Goal: Transaction & Acquisition: Subscribe to service/newsletter

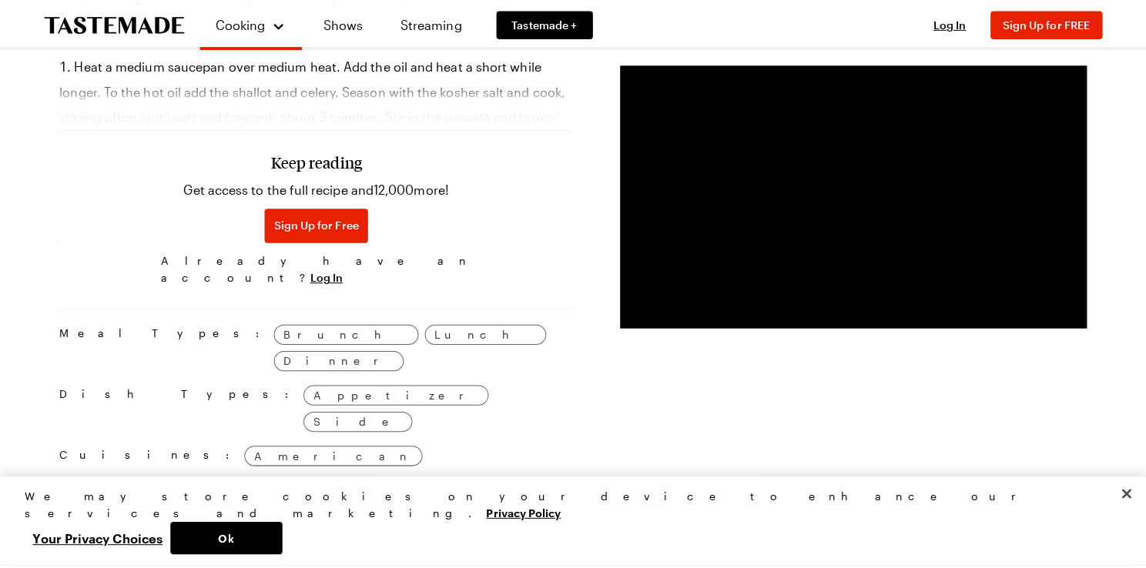
scroll to position [1150, 0]
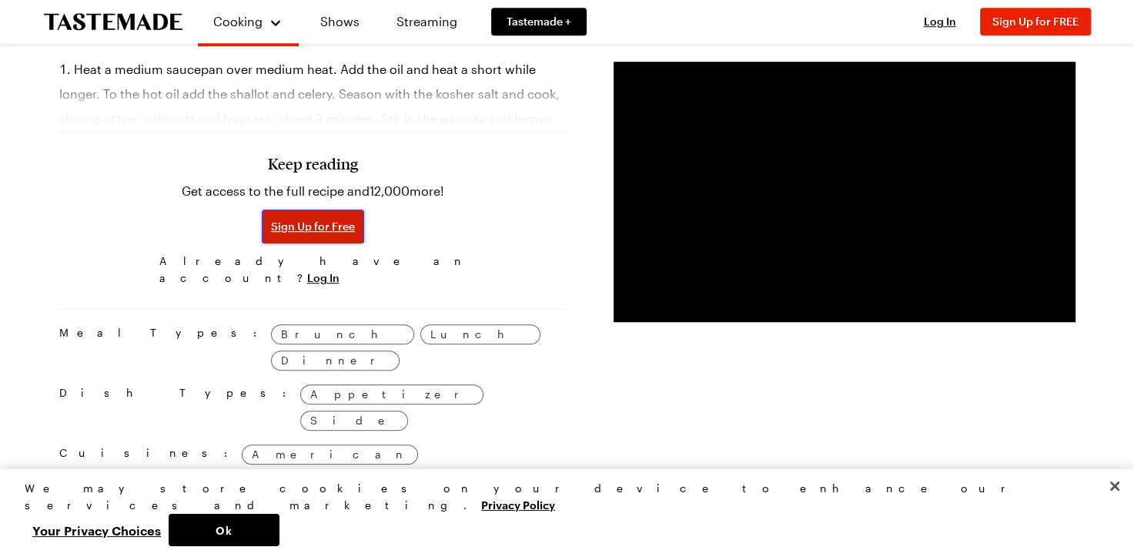
click at [311, 219] on span "Sign Up for Free" at bounding box center [313, 226] width 84 height 15
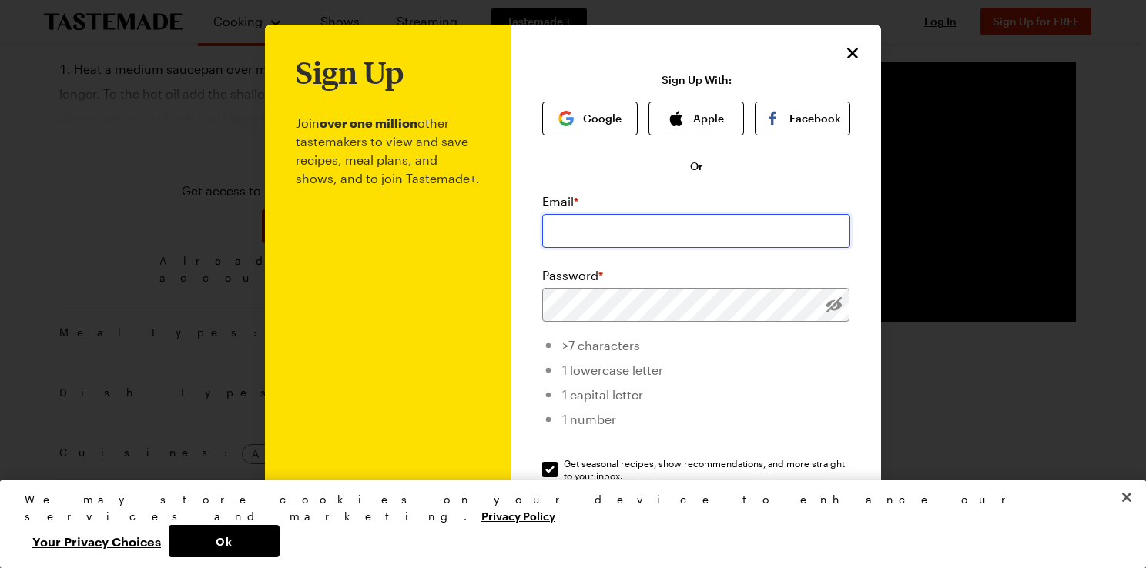
click at [590, 229] on input "email" at bounding box center [696, 231] width 308 height 34
type input "[EMAIL_ADDRESS][DOMAIN_NAME]"
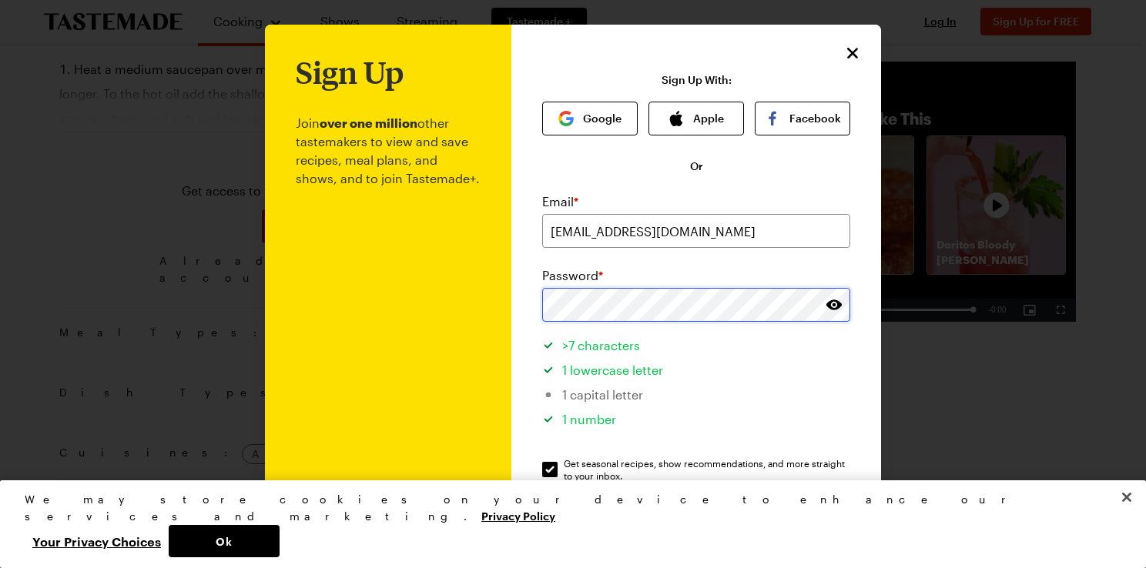
click at [526, 308] on div "Sign Up Join over one million other tastemakers to view and save recipes, meal …" at bounding box center [696, 367] width 370 height 684
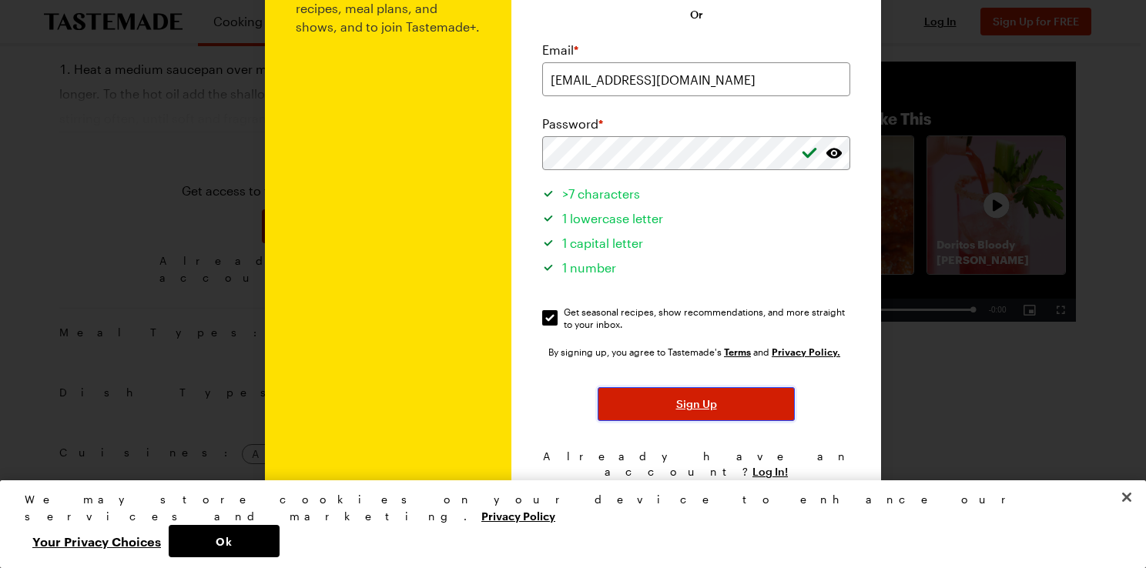
click at [715, 399] on button "Sign Up" at bounding box center [696, 404] width 197 height 34
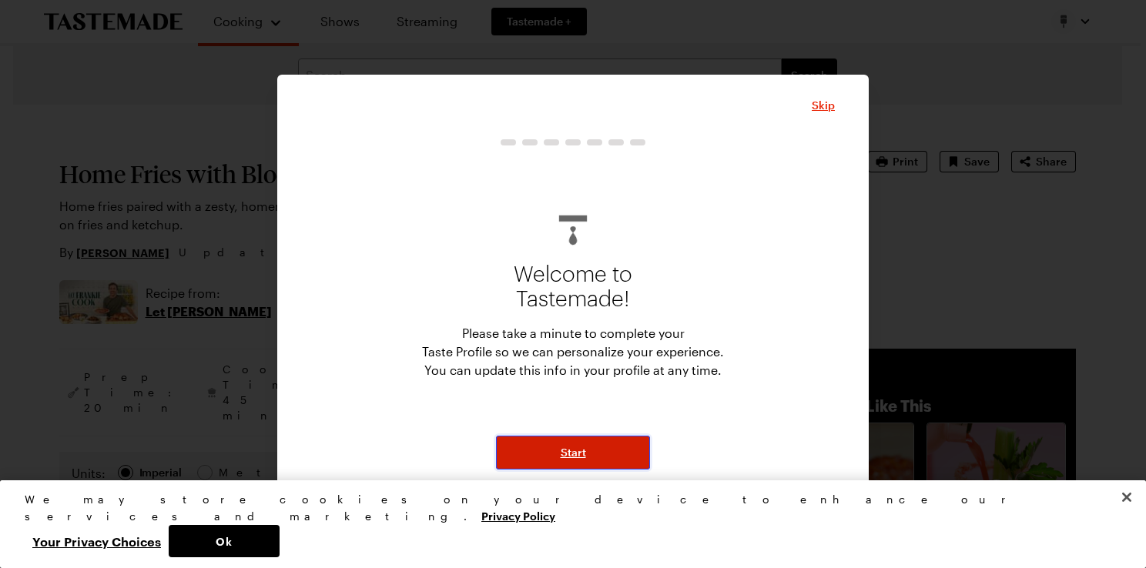
click at [589, 458] on button "Start" at bounding box center [573, 453] width 154 height 34
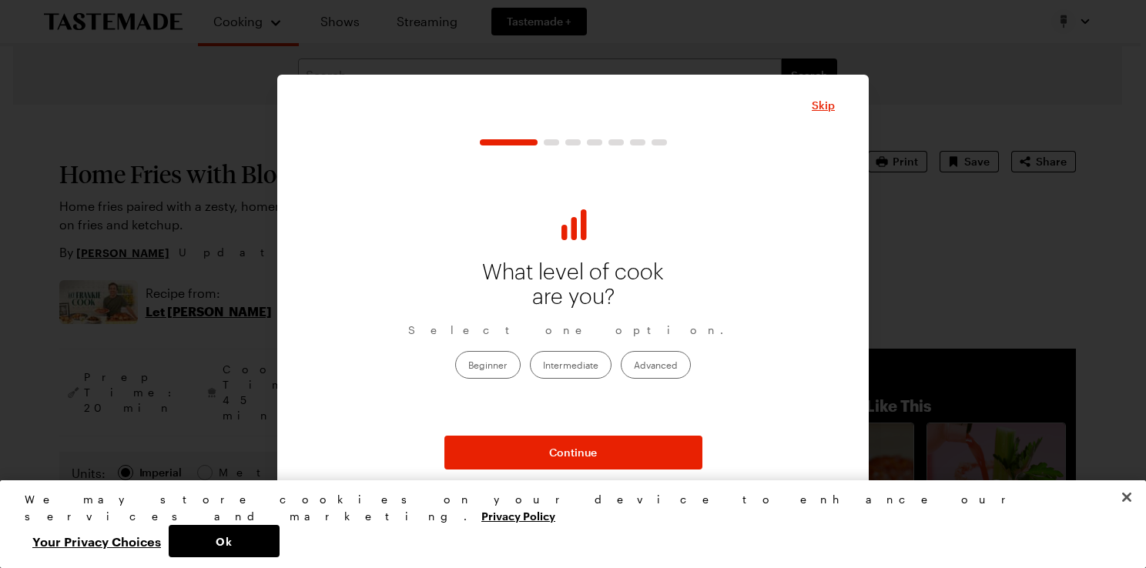
click at [490, 368] on label "Beginner" at bounding box center [487, 365] width 65 height 28
click at [468, 367] on input "Beginner" at bounding box center [468, 367] width 0 height 0
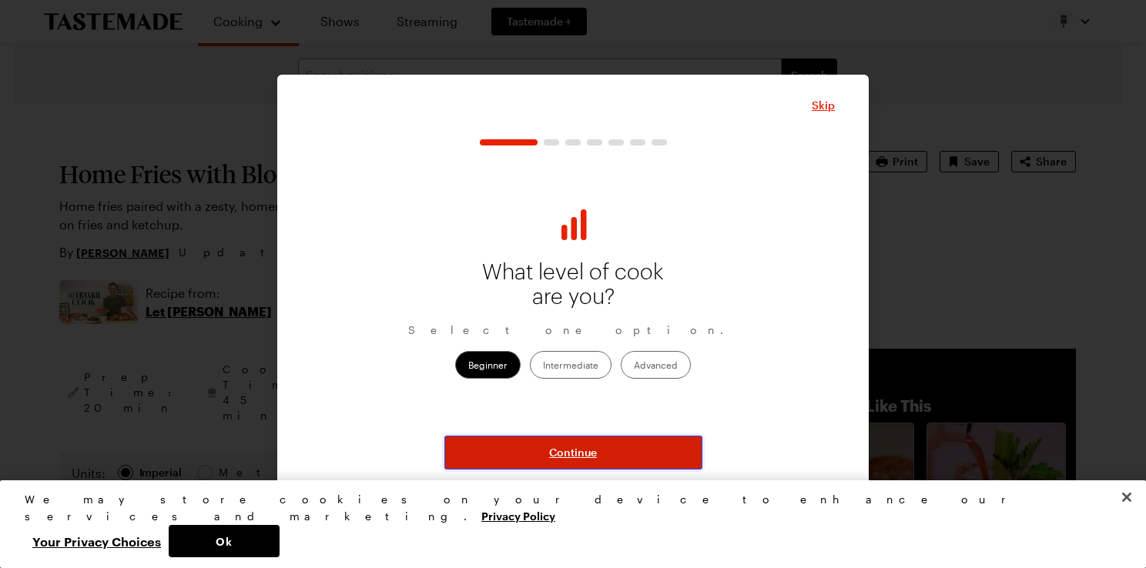
click at [569, 450] on span "Continue" at bounding box center [573, 452] width 48 height 15
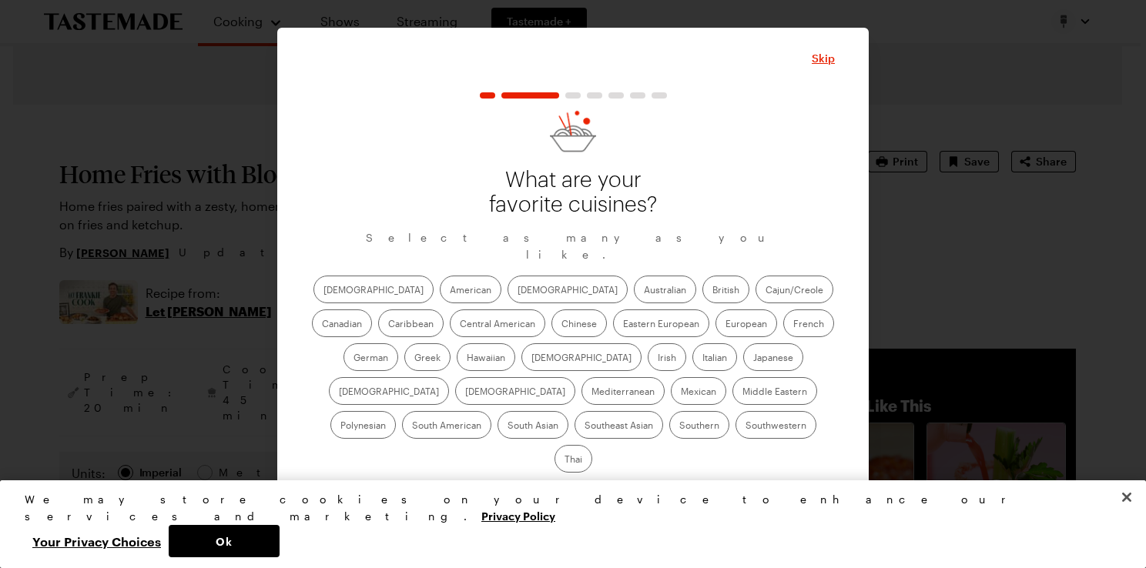
click at [575, 377] on label "[DEMOGRAPHIC_DATA]" at bounding box center [515, 391] width 120 height 28
click at [465, 393] on input "[DEMOGRAPHIC_DATA]" at bounding box center [465, 393] width 0 height 0
click at [756, 300] on label "Cajun/Creole" at bounding box center [795, 290] width 78 height 28
click at [766, 291] on input "Cajun/Creole" at bounding box center [766, 291] width 0 height 0
click at [669, 434] on label "Southern" at bounding box center [699, 425] width 60 height 28
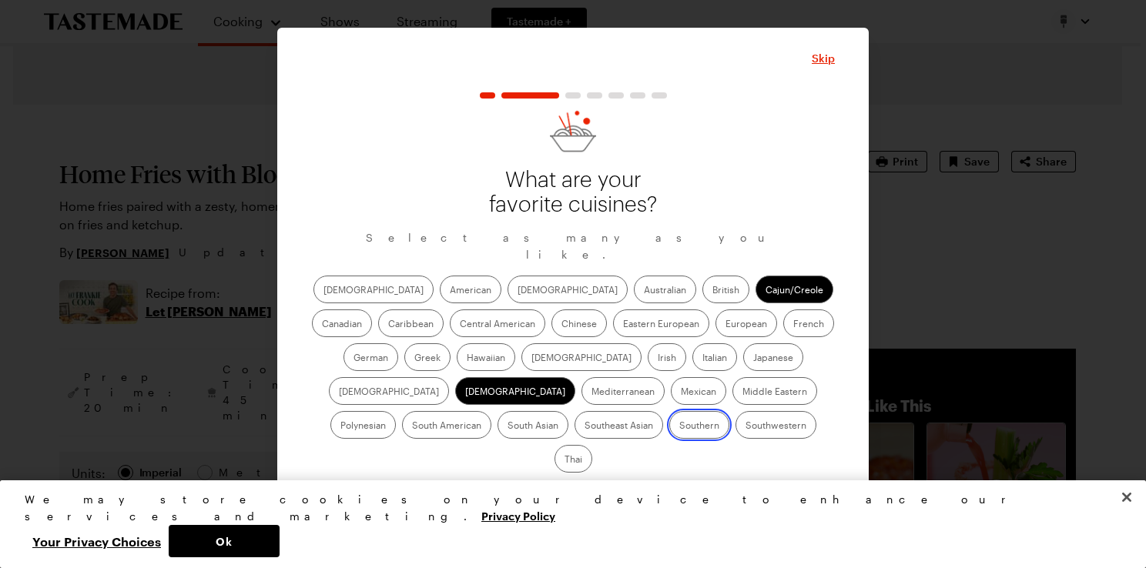
click at [679, 427] on input "Southern" at bounding box center [679, 427] width 0 height 0
click at [573, 491] on span "Continue" at bounding box center [573, 498] width 48 height 15
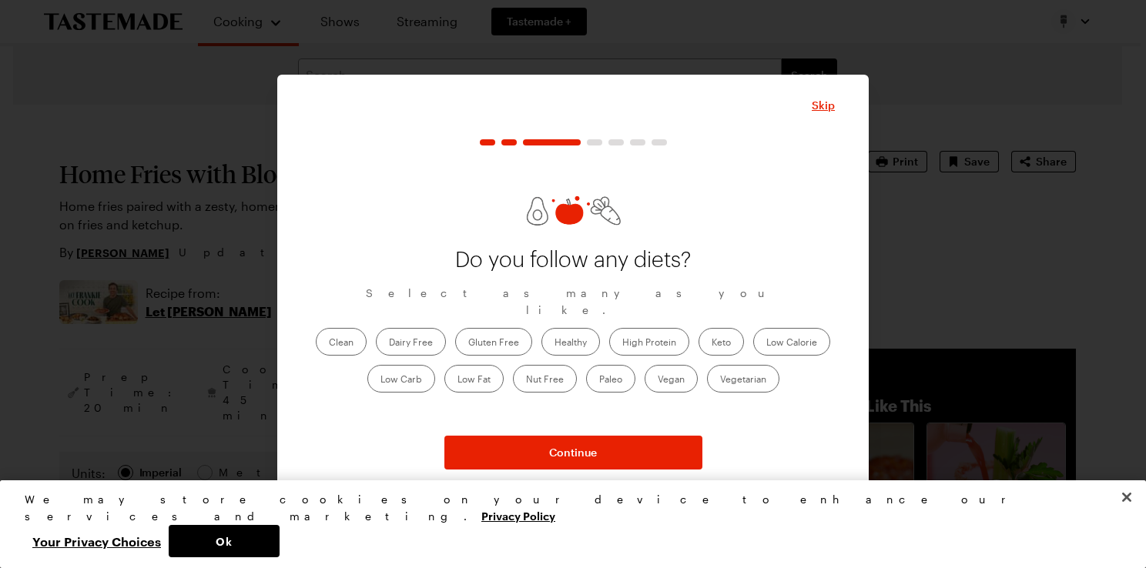
click at [575, 333] on label "Healthy" at bounding box center [570, 342] width 59 height 28
click at [555, 344] on input "Healthy" at bounding box center [555, 344] width 0 height 0
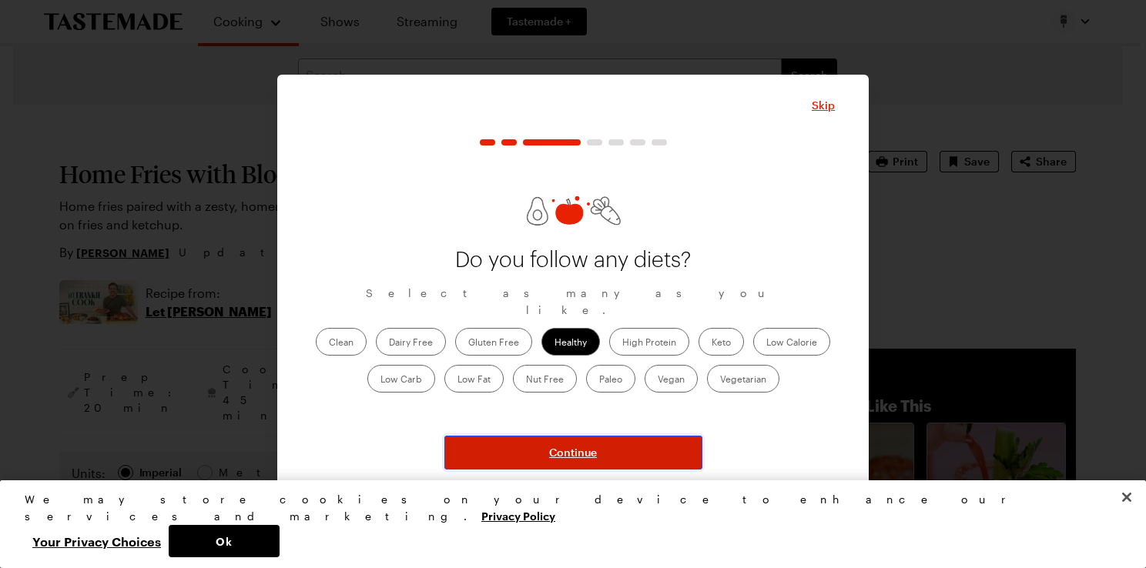
click at [592, 459] on button "Continue" at bounding box center [573, 453] width 258 height 34
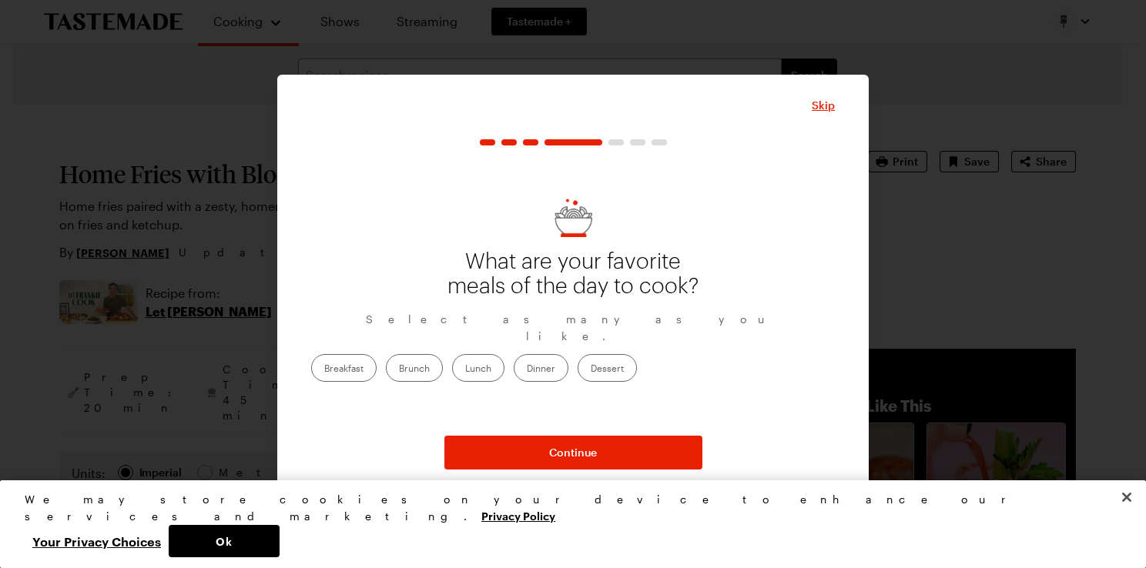
click at [377, 360] on label "Breakfast" at bounding box center [343, 368] width 65 height 28
click at [324, 370] on input "Breakfast" at bounding box center [324, 370] width 0 height 0
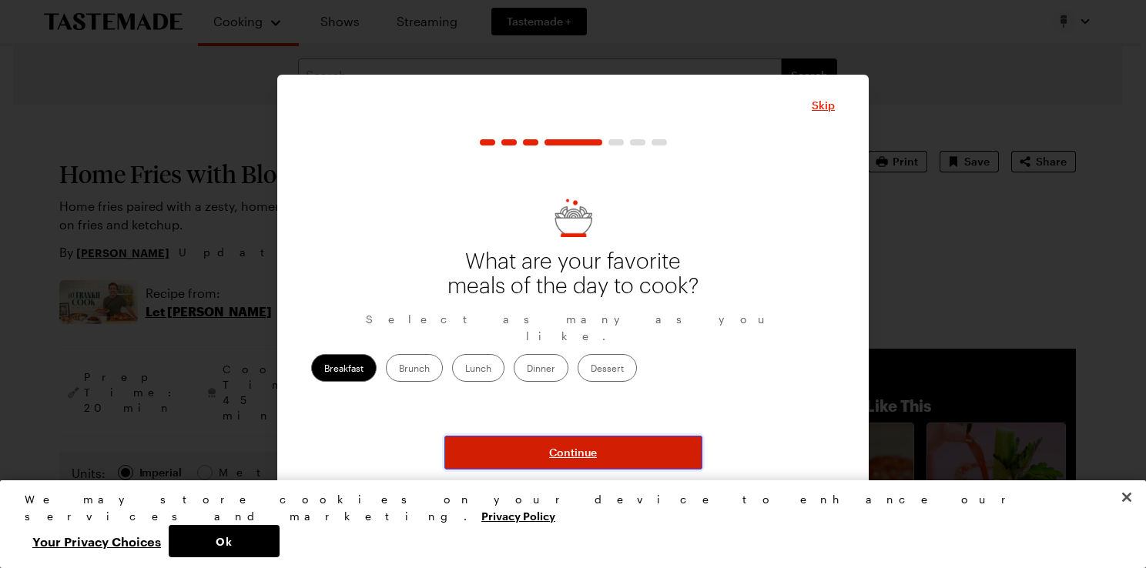
click at [585, 445] on span "Continue" at bounding box center [573, 452] width 48 height 15
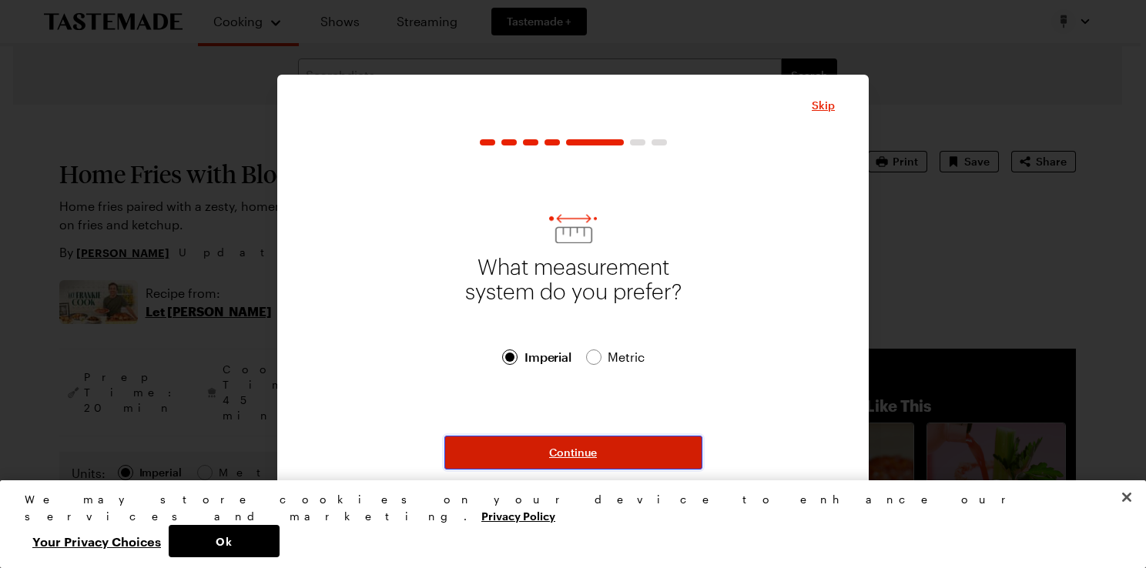
click at [585, 454] on span "Continue" at bounding box center [573, 452] width 48 height 15
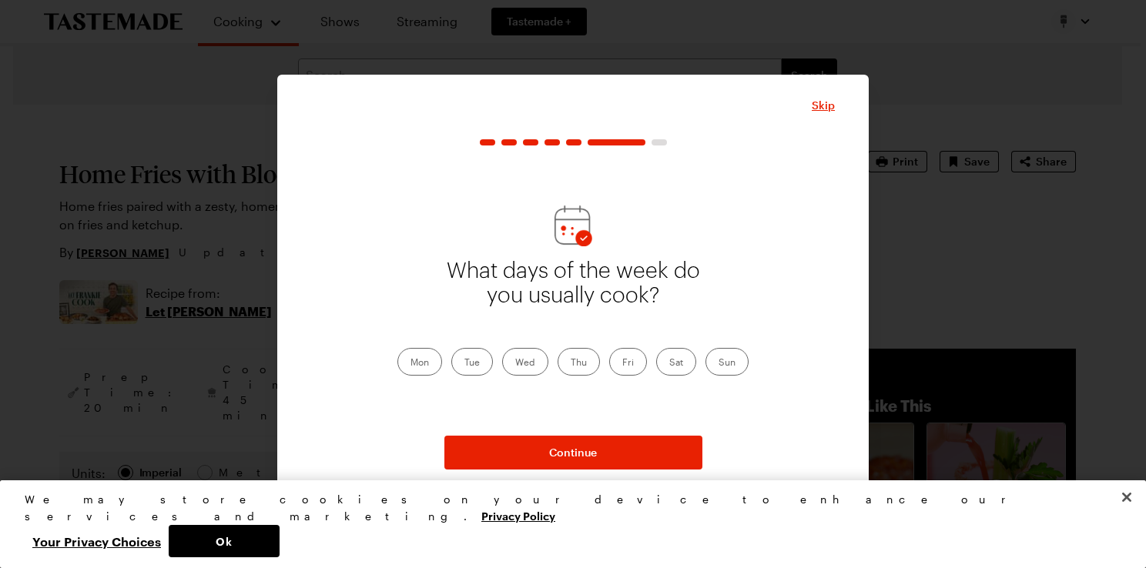
click at [672, 355] on label "Sat" at bounding box center [676, 362] width 40 height 28
drag, startPoint x: 675, startPoint y: 354, endPoint x: 731, endPoint y: 365, distance: 57.2
click at [731, 365] on label "Sun" at bounding box center [726, 362] width 43 height 28
drag, startPoint x: 731, startPoint y: 365, endPoint x: 675, endPoint y: 364, distance: 56.2
click at [675, 364] on label "Sat" at bounding box center [676, 362] width 40 height 28
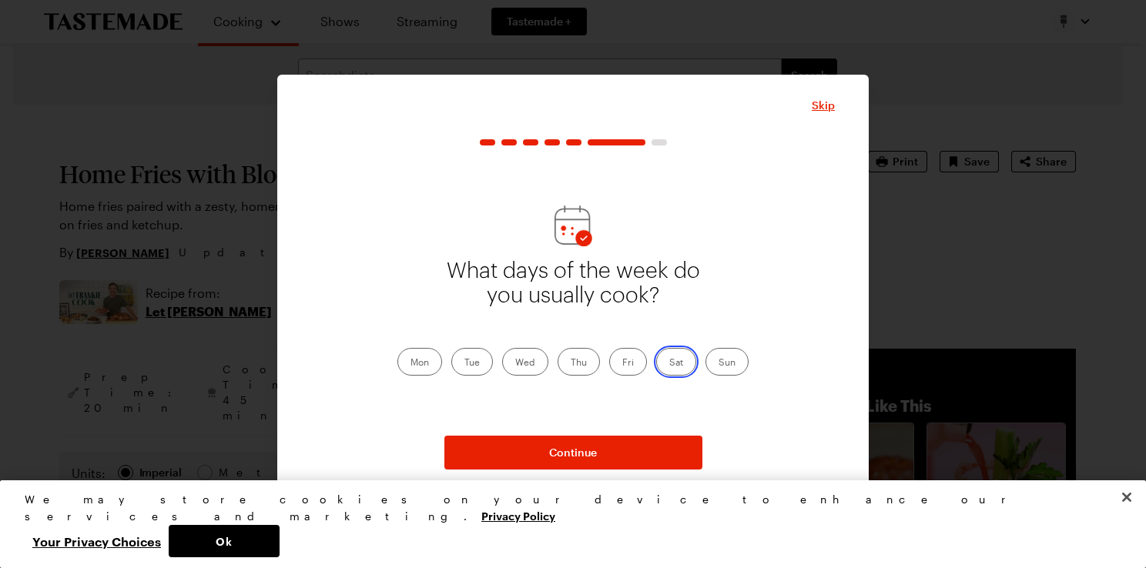
click at [669, 364] on input "Sat" at bounding box center [669, 364] width 0 height 0
click at [722, 364] on label "Sun" at bounding box center [726, 362] width 43 height 28
click at [719, 364] on input "Sun" at bounding box center [719, 364] width 0 height 0
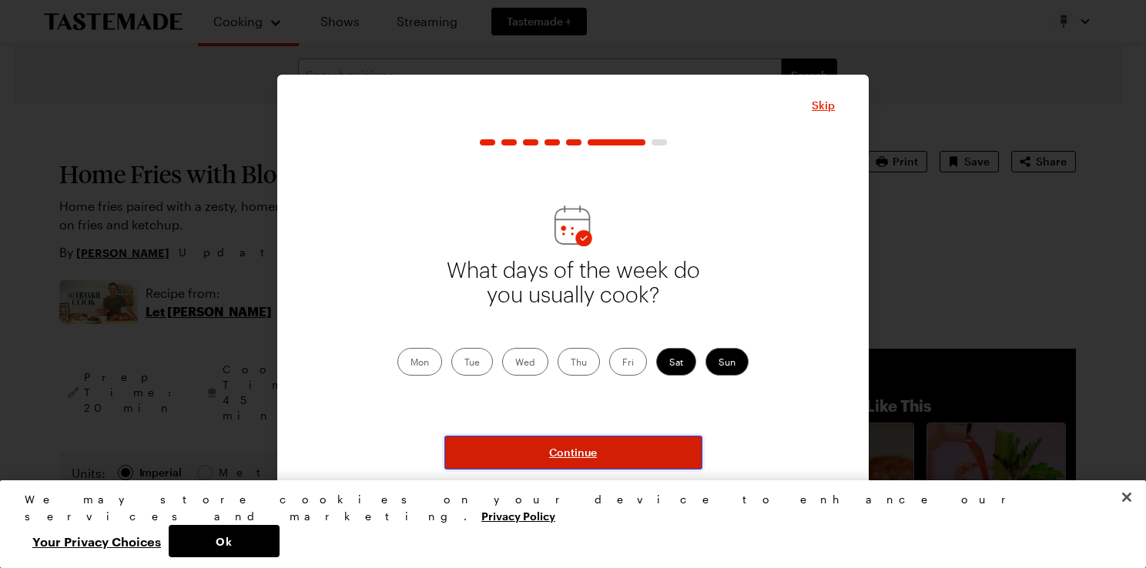
click at [639, 451] on button "Continue" at bounding box center [573, 453] width 258 height 34
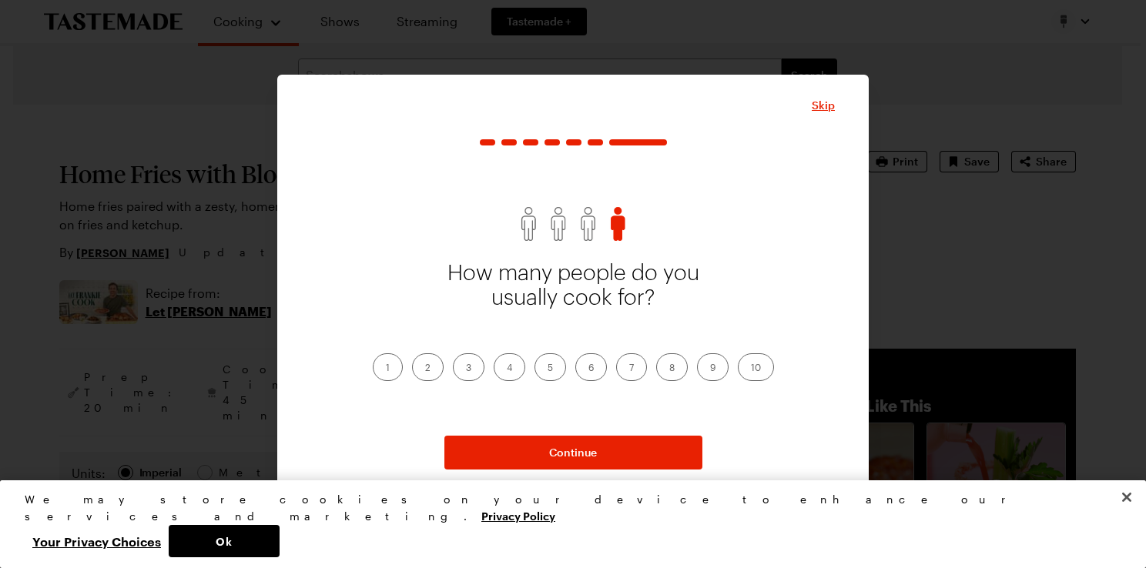
click at [425, 364] on label "2" at bounding box center [428, 368] width 32 height 28
click at [425, 369] on input "2" at bounding box center [425, 369] width 0 height 0
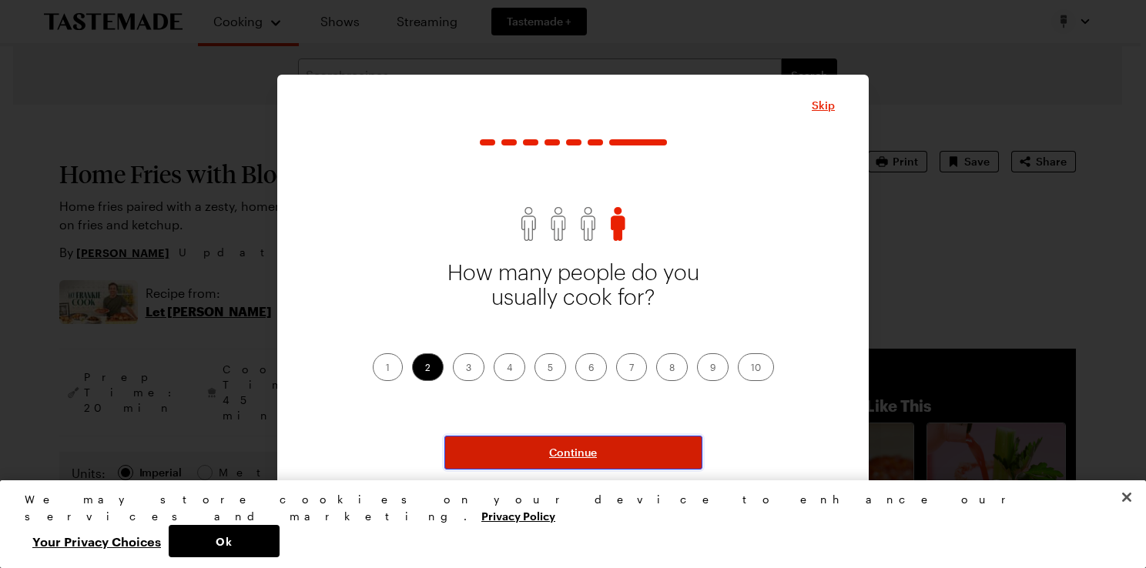
click at [543, 446] on button "Continue" at bounding box center [573, 453] width 258 height 34
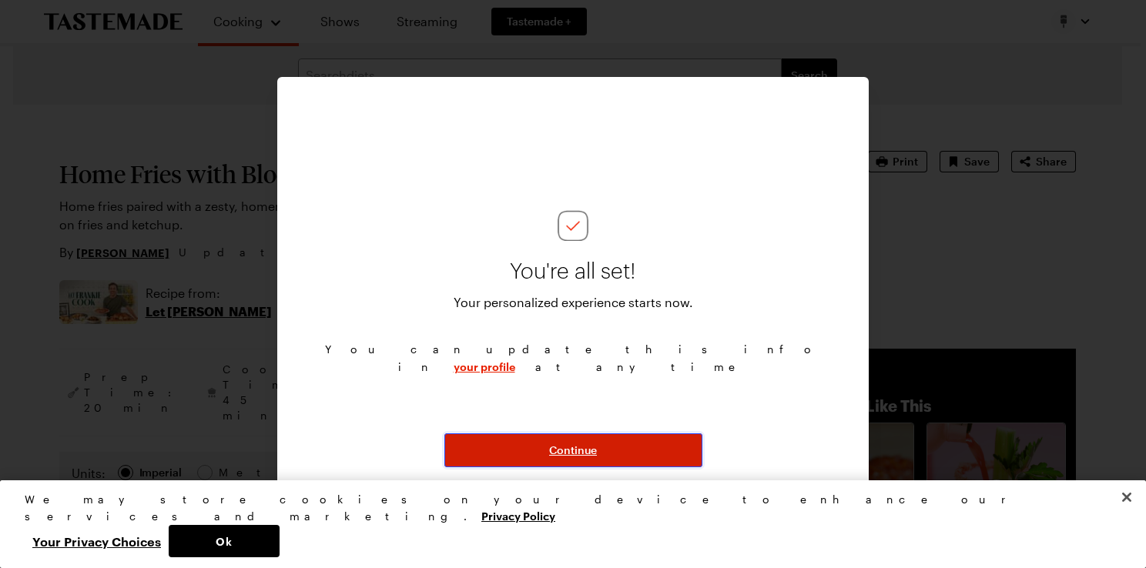
click at [613, 451] on button "Continue" at bounding box center [573, 451] width 258 height 34
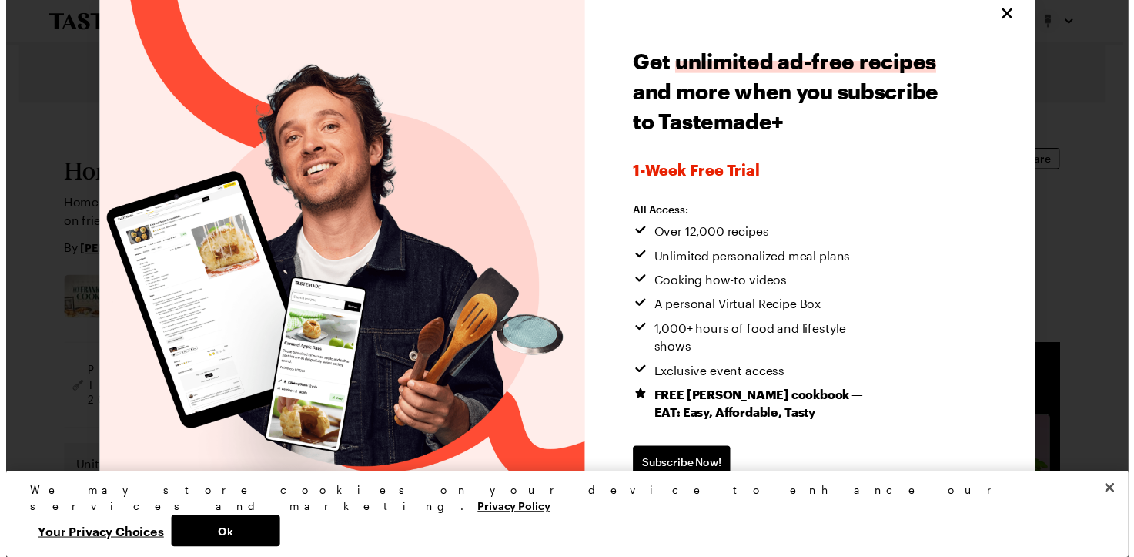
scroll to position [18, 0]
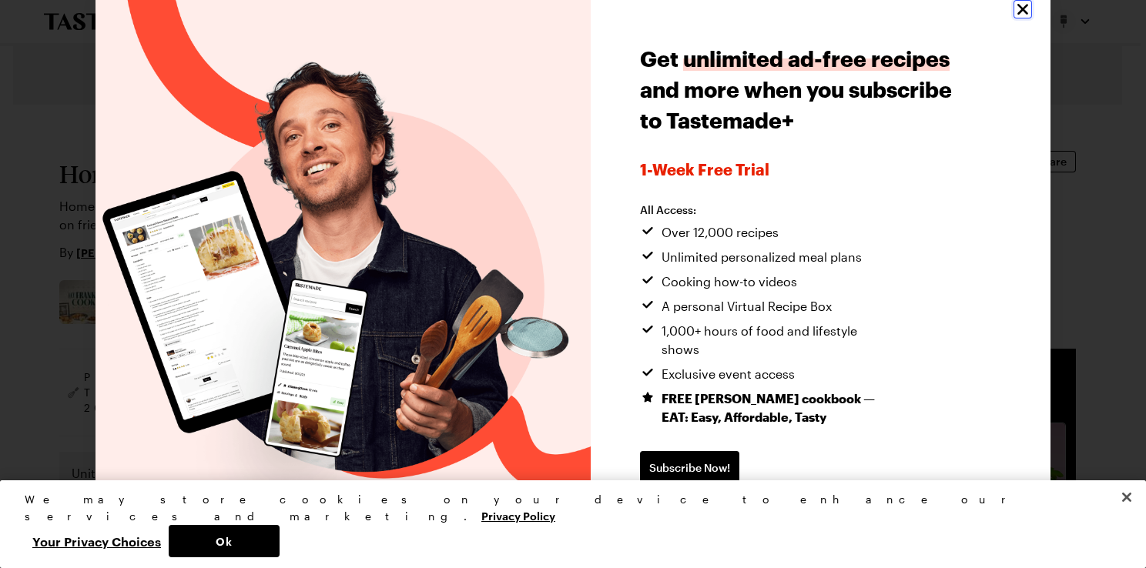
click at [1014, 14] on icon "Close" at bounding box center [1023, 9] width 18 height 18
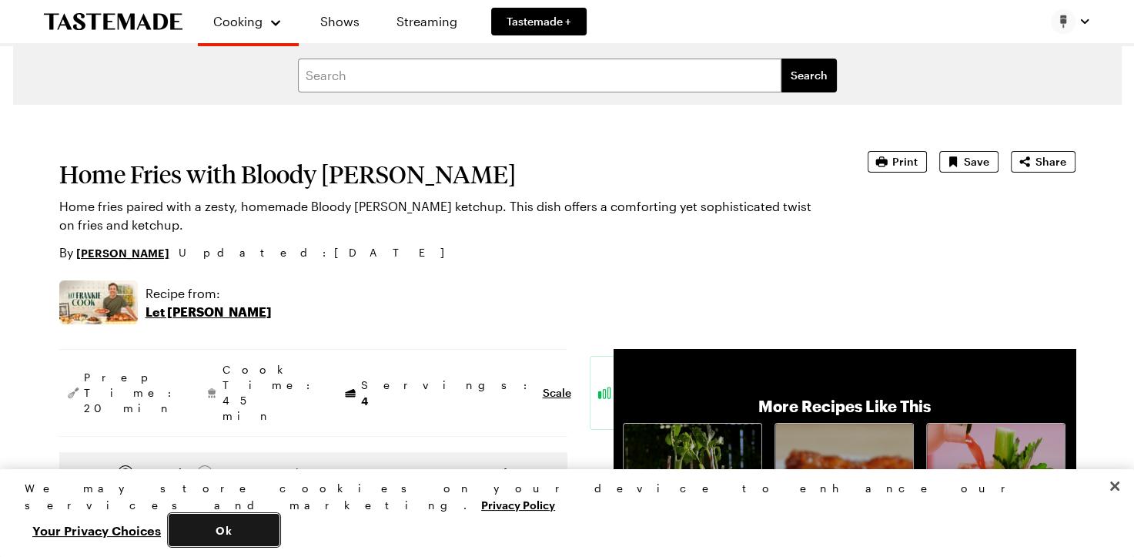
click at [280, 536] on button "Ok" at bounding box center [224, 530] width 111 height 32
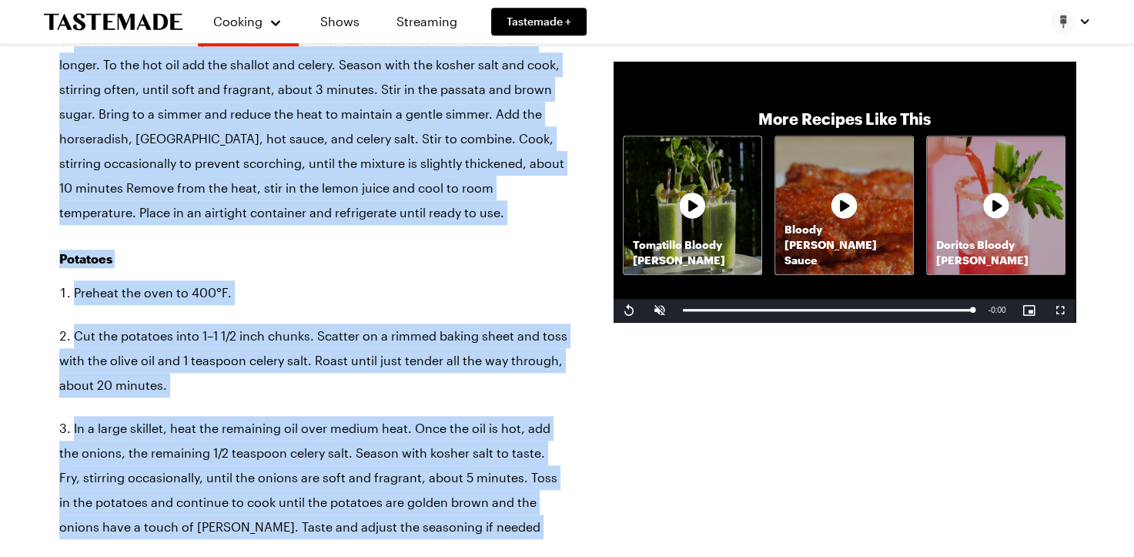
scroll to position [1320, 0]
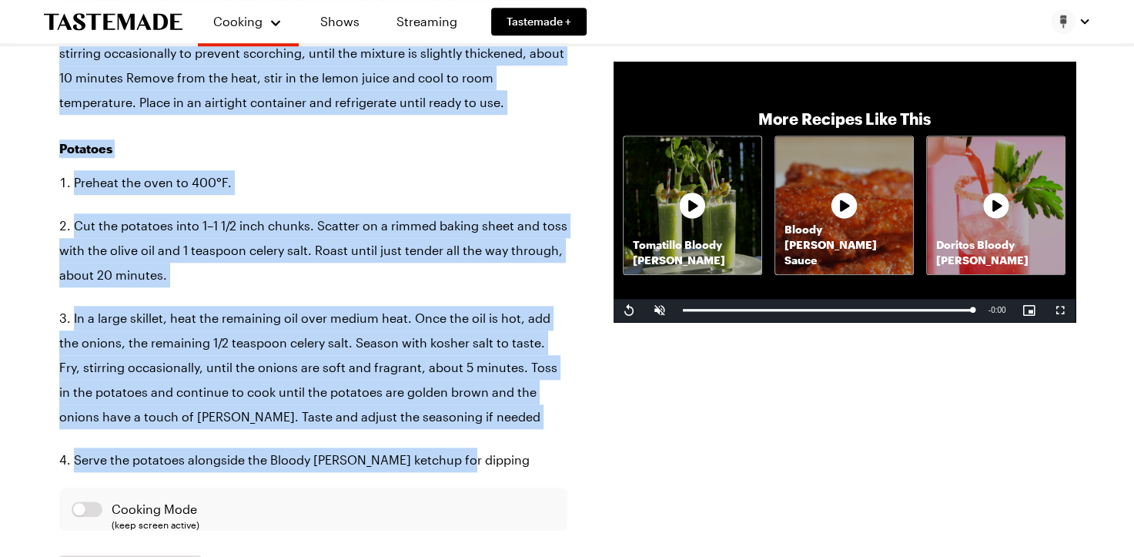
drag, startPoint x: 53, startPoint y: 243, endPoint x: 468, endPoint y: 417, distance: 450.1
click at [468, 417] on div "Home Fries with Bloody [PERSON_NAME] Home fries paired with a zesty, homemade B…" at bounding box center [567, 202] width 1109 height 2834
copy div "Bloody [PERSON_NAME] Ketchup 1 tablespoon olive oil 1 shallot, finely diced 1/2…"
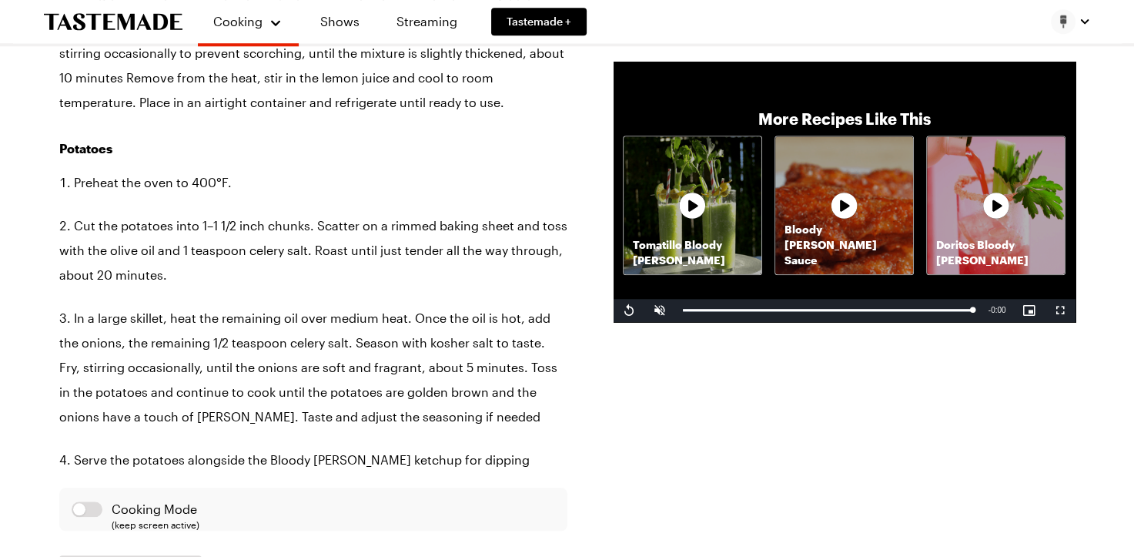
click at [629, 441] on div "Prep Time: 20 min Cook Time: 45 min Servings: 4 Scale Easy Units: Imperial Impe…" at bounding box center [567, 77] width 1017 height 2096
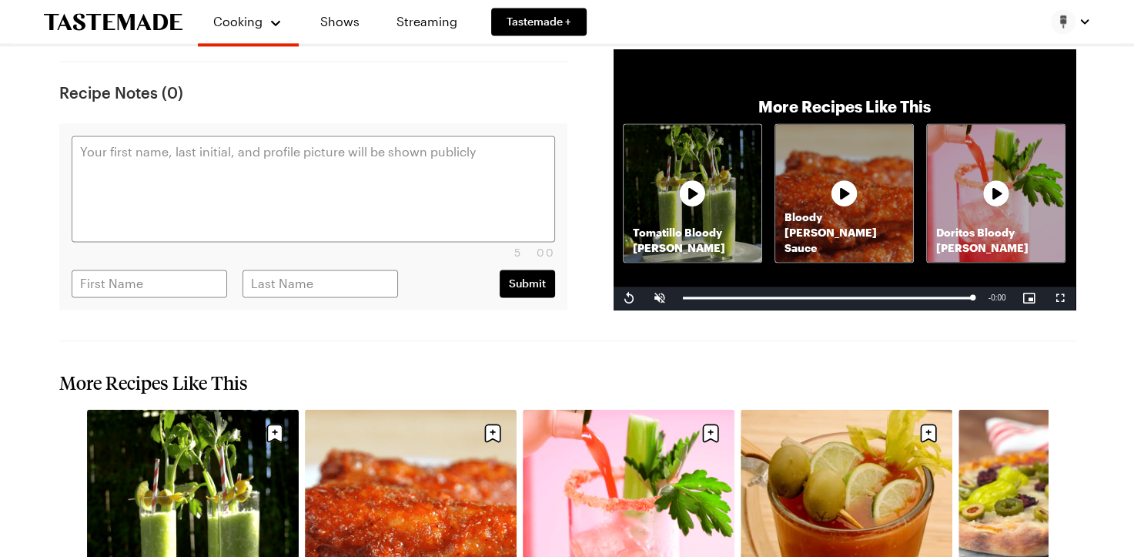
scroll to position [2347, 0]
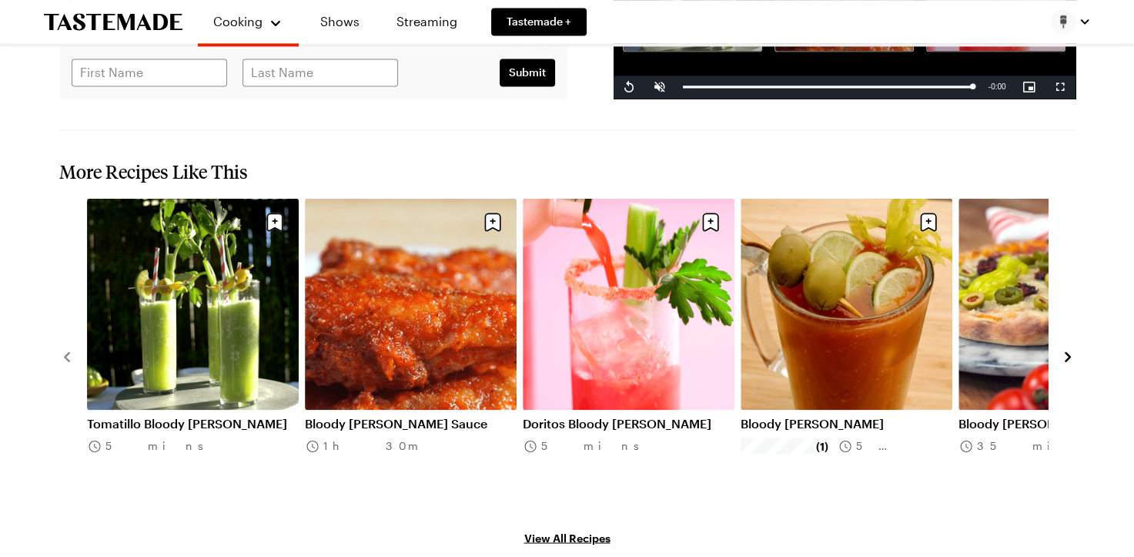
click at [1069, 349] on icon "navigate to next item" at bounding box center [1068, 356] width 15 height 15
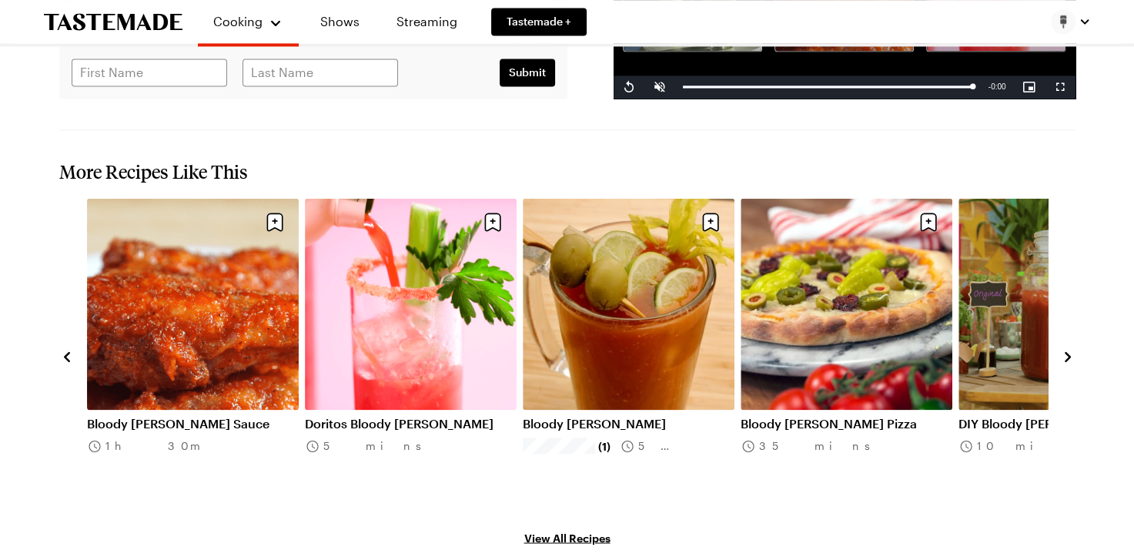
click at [1065, 351] on icon "navigate to next item" at bounding box center [1068, 356] width 6 height 10
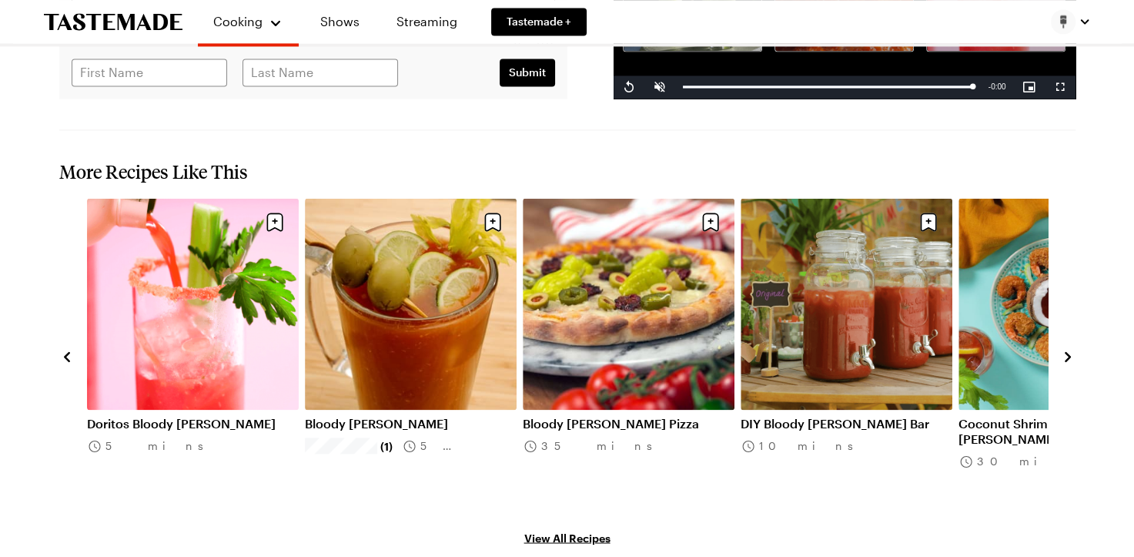
click at [1064, 349] on icon "navigate to next item" at bounding box center [1068, 356] width 15 height 15
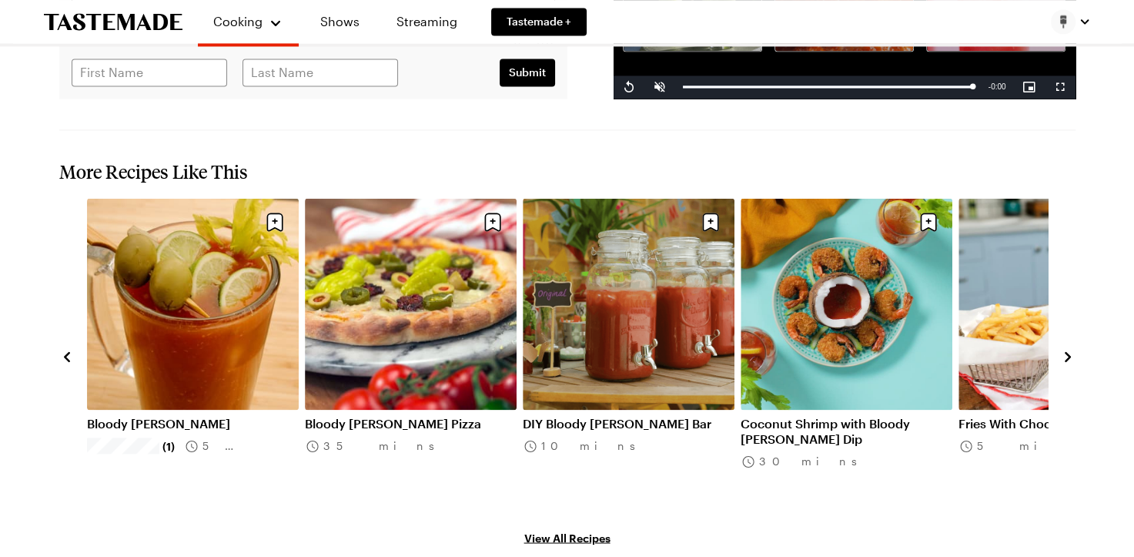
click at [1064, 349] on icon "navigate to next item" at bounding box center [1068, 356] width 15 height 15
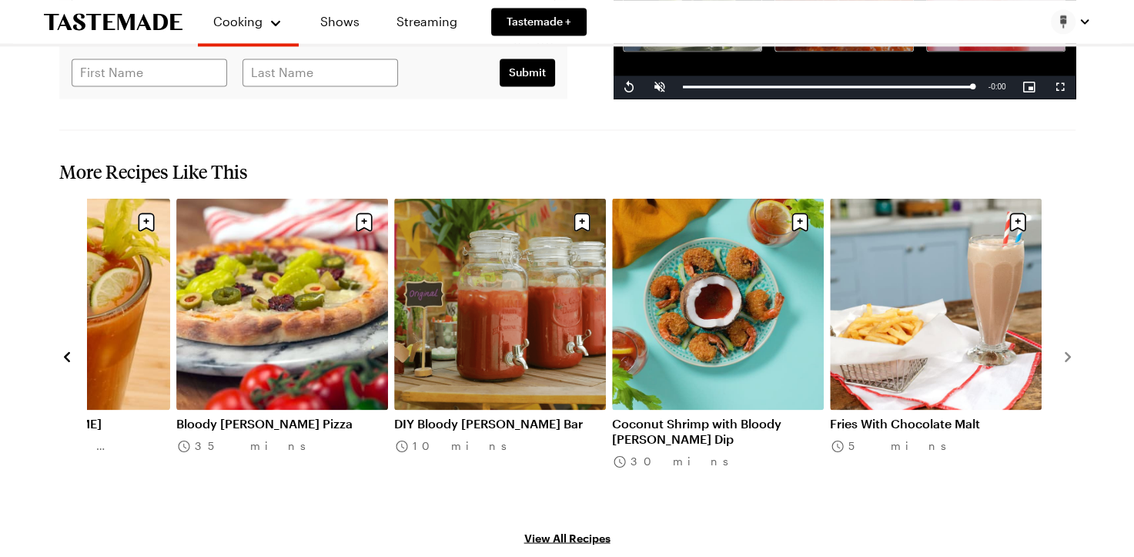
click at [62, 349] on icon "navigate to previous item" at bounding box center [66, 356] width 15 height 15
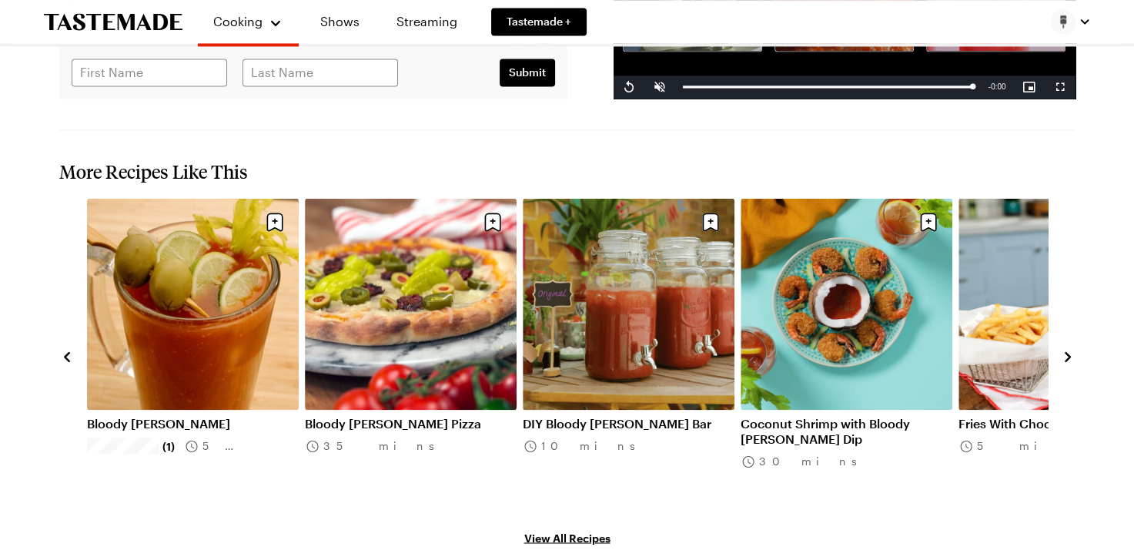
click at [61, 349] on icon "navigate to previous item" at bounding box center [66, 356] width 15 height 15
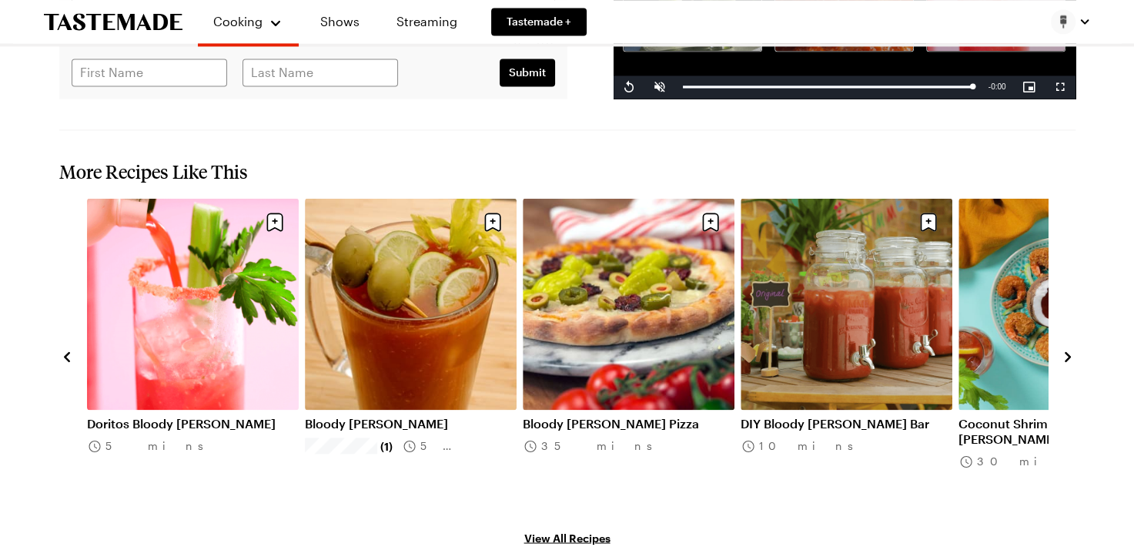
click at [412, 416] on link "Bloody [PERSON_NAME]" at bounding box center [411, 423] width 212 height 15
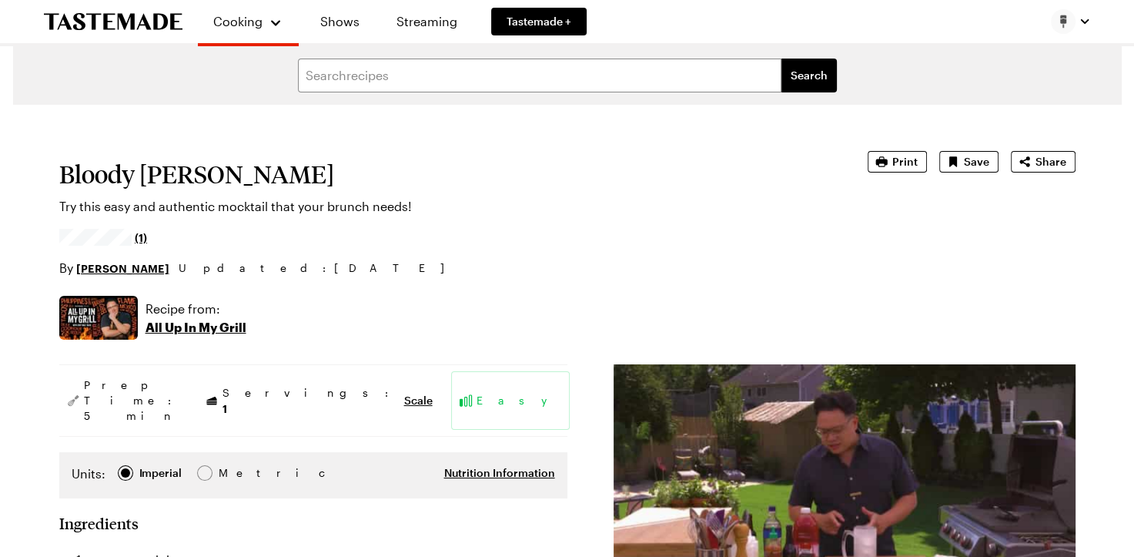
type textarea "x"
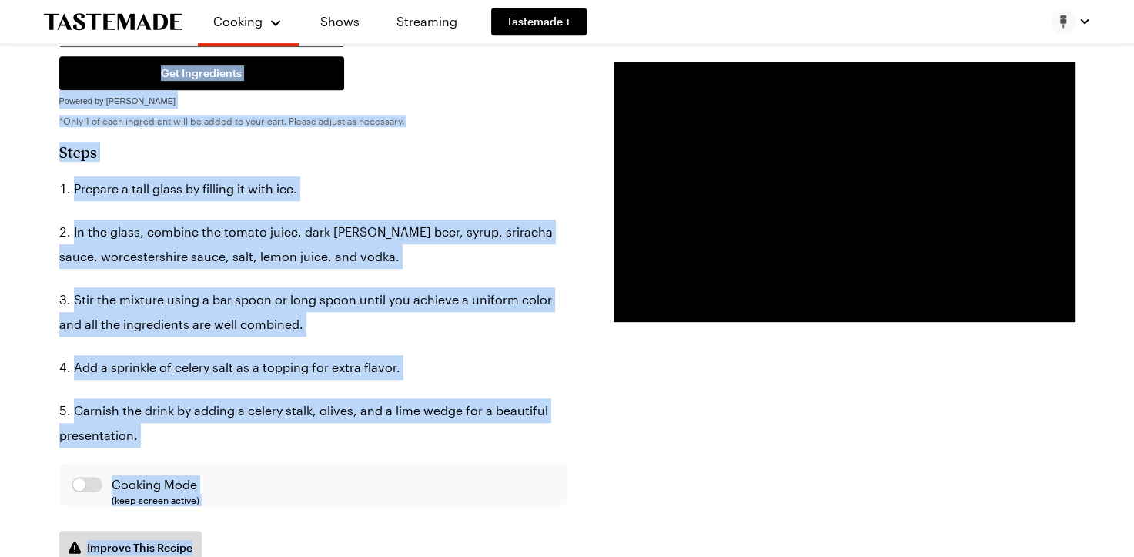
scroll to position [826, 0]
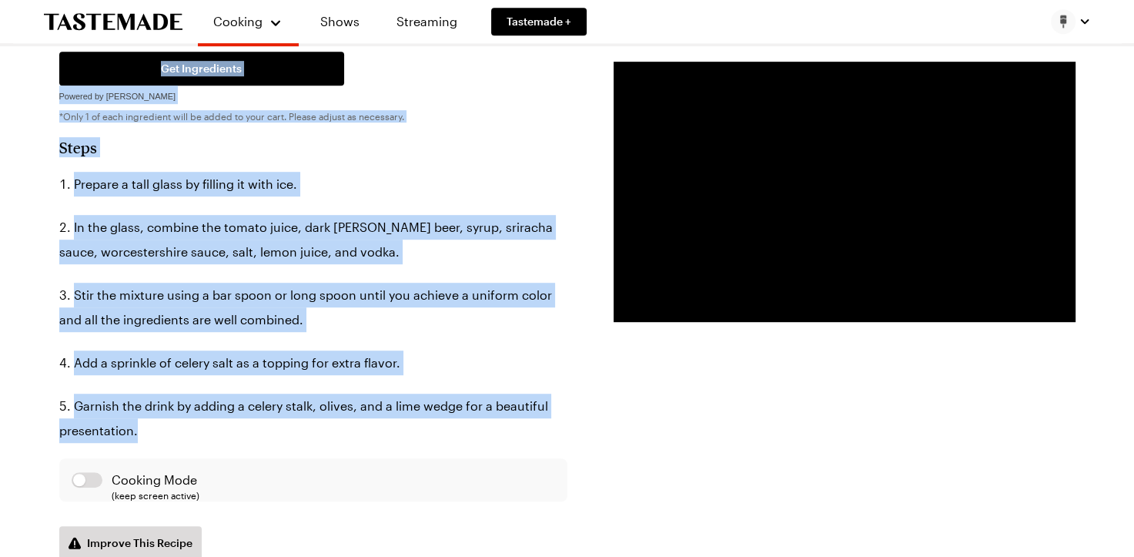
drag, startPoint x: 44, startPoint y: 230, endPoint x: 447, endPoint y: 405, distance: 440.1
click at [447, 405] on div "Bloody [PERSON_NAME] Try this easy and authentic mocktail that your brunch need…" at bounding box center [567, 451] width 1109 height 2344
copy div "Ingredients 1 cup tomato juice 1/4 cup dark [PERSON_NAME] beer 1/2 tablespoon s…"
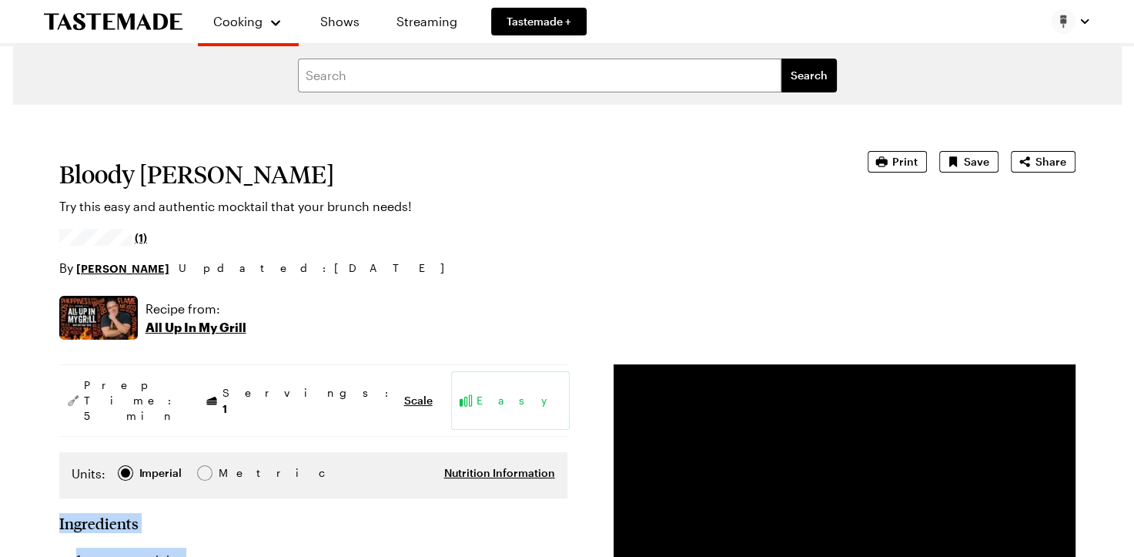
scroll to position [0, 0]
click at [226, 88] on link "Recipes" at bounding box center [265, 82] width 117 height 34
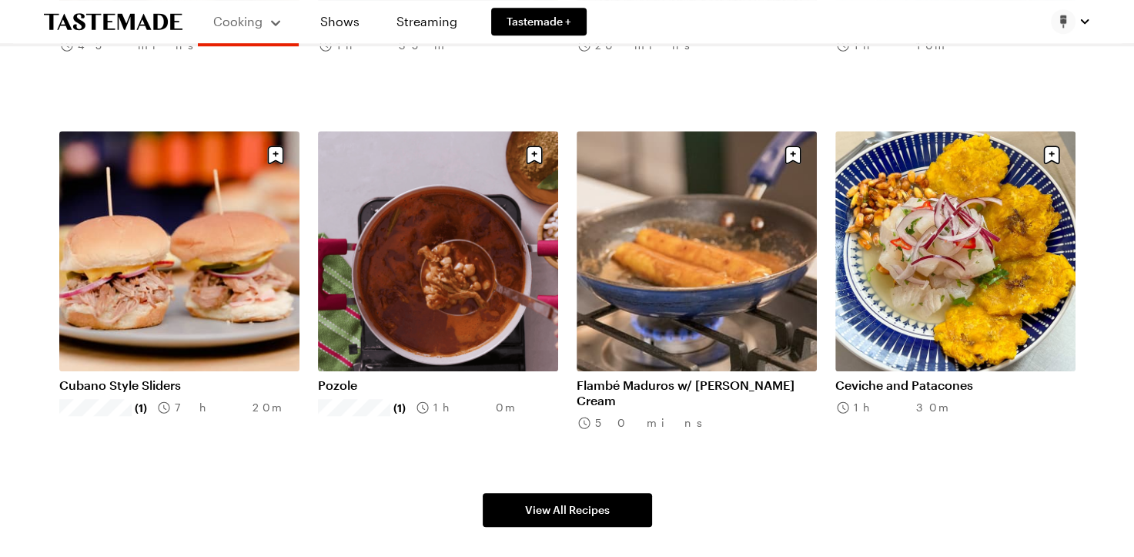
scroll to position [1283, 0]
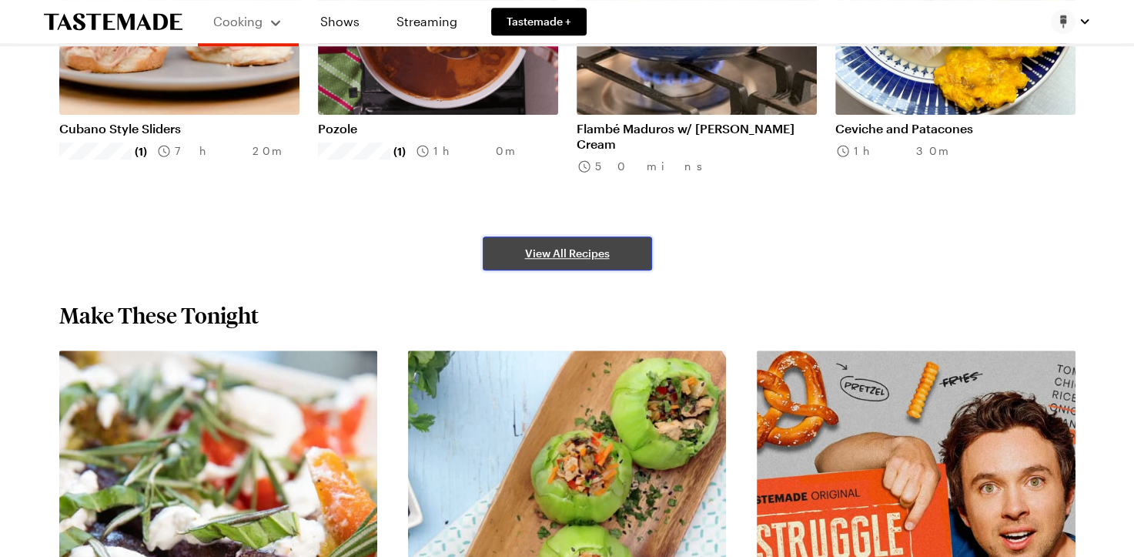
click at [595, 253] on span "View All Recipes" at bounding box center [567, 253] width 85 height 15
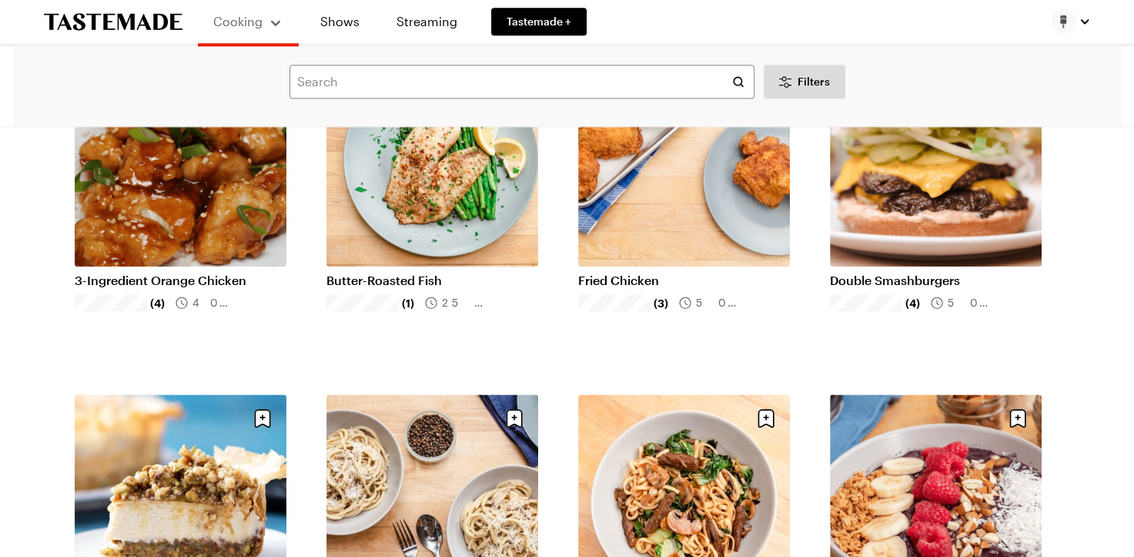
scroll to position [1540, 0]
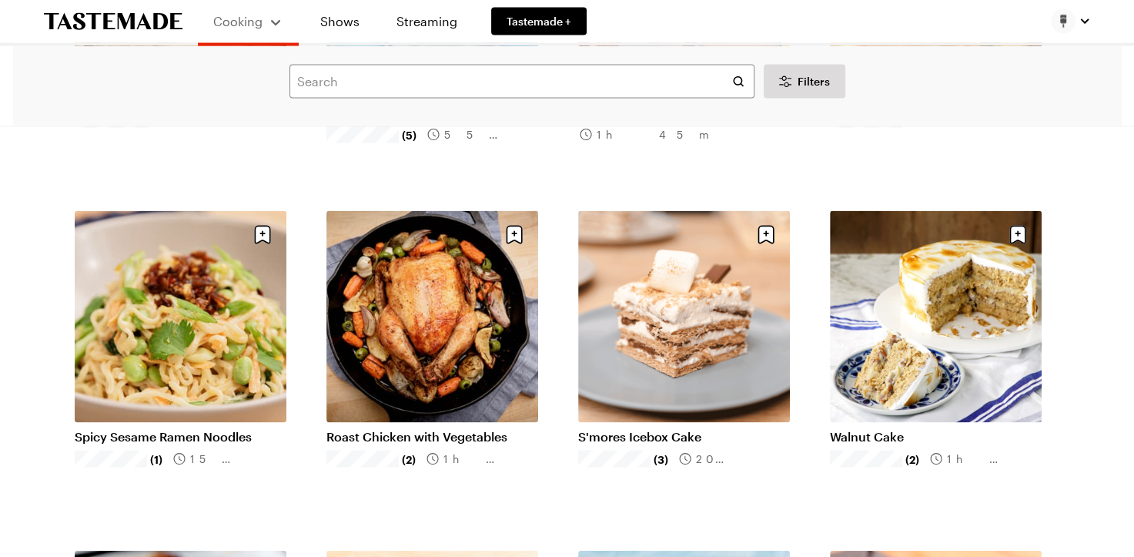
scroll to position [3337, 0]
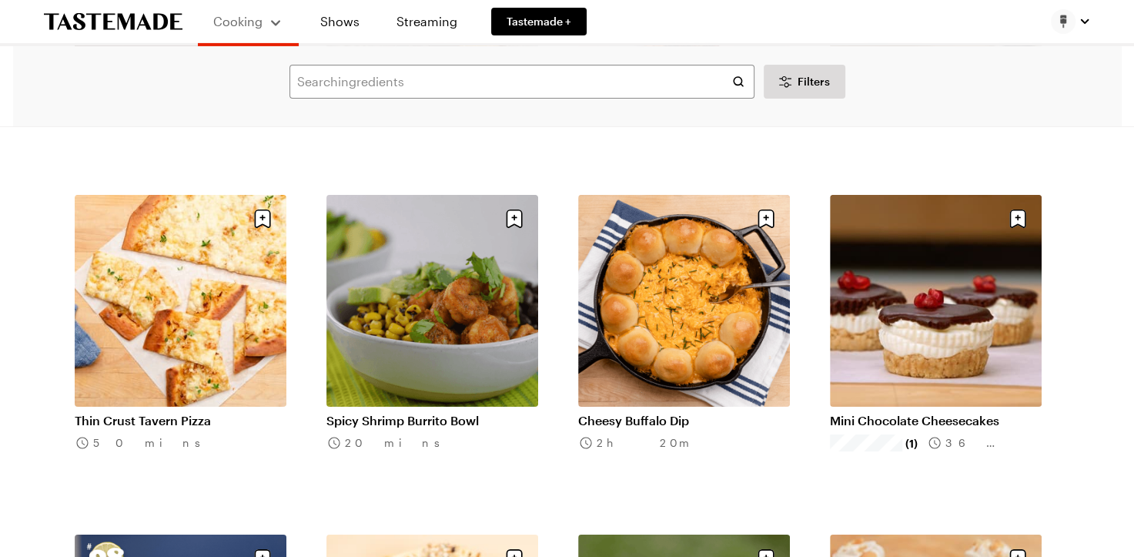
scroll to position [5648, 0]
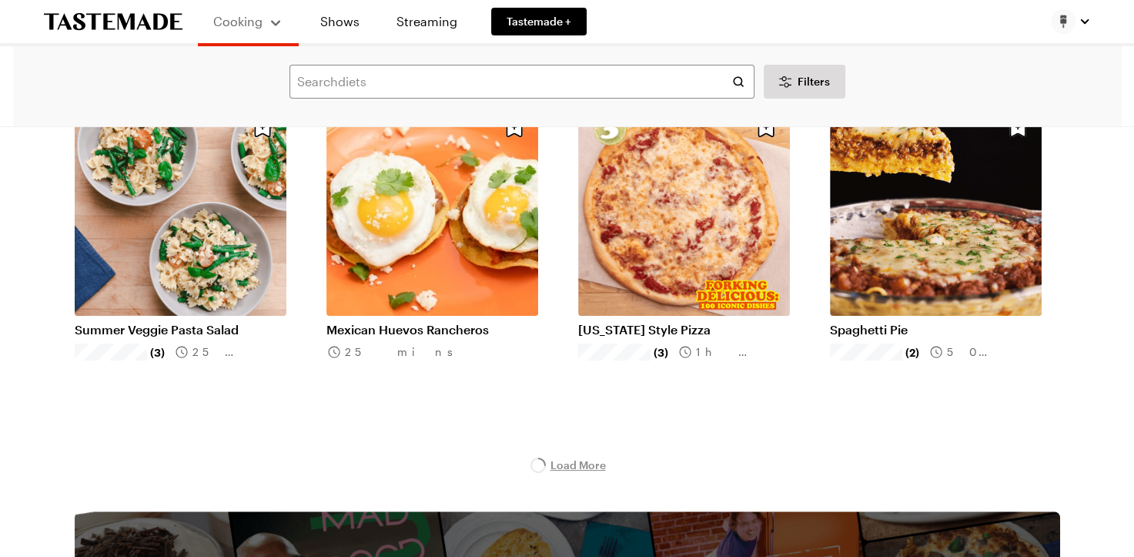
scroll to position [6162, 0]
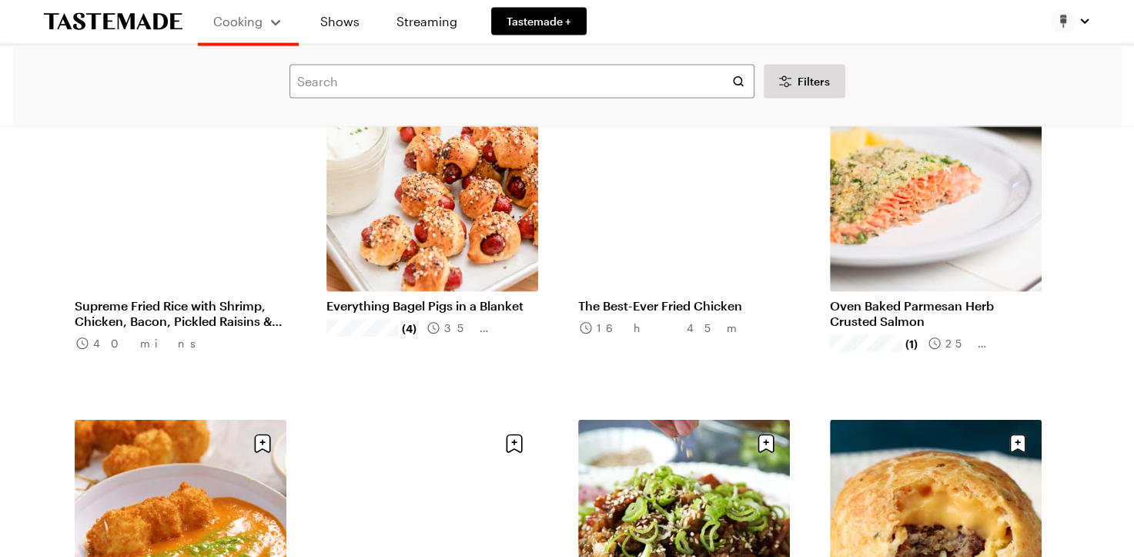
scroll to position [9499, 0]
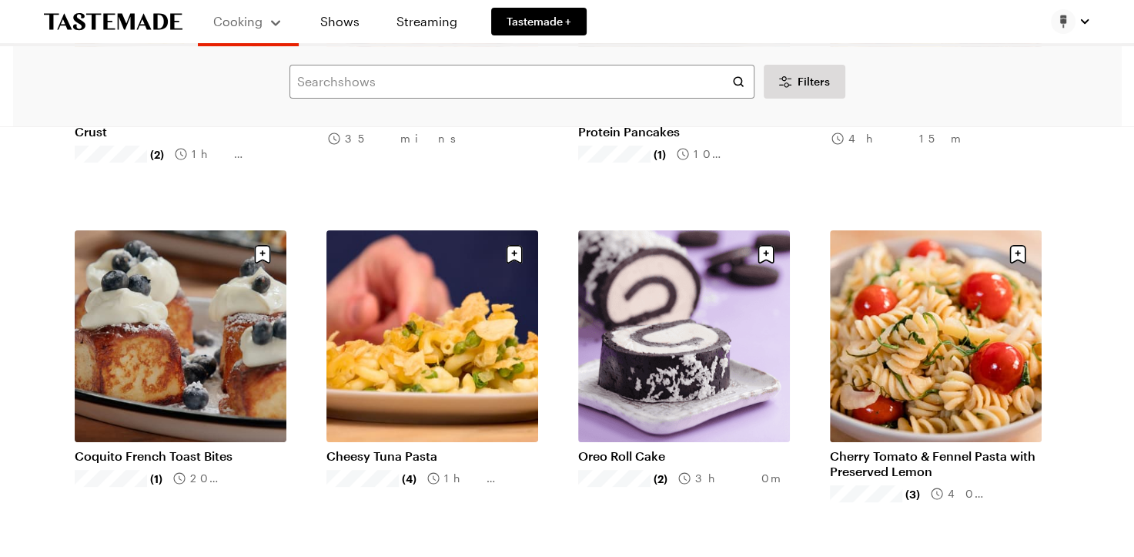
scroll to position [11809, 0]
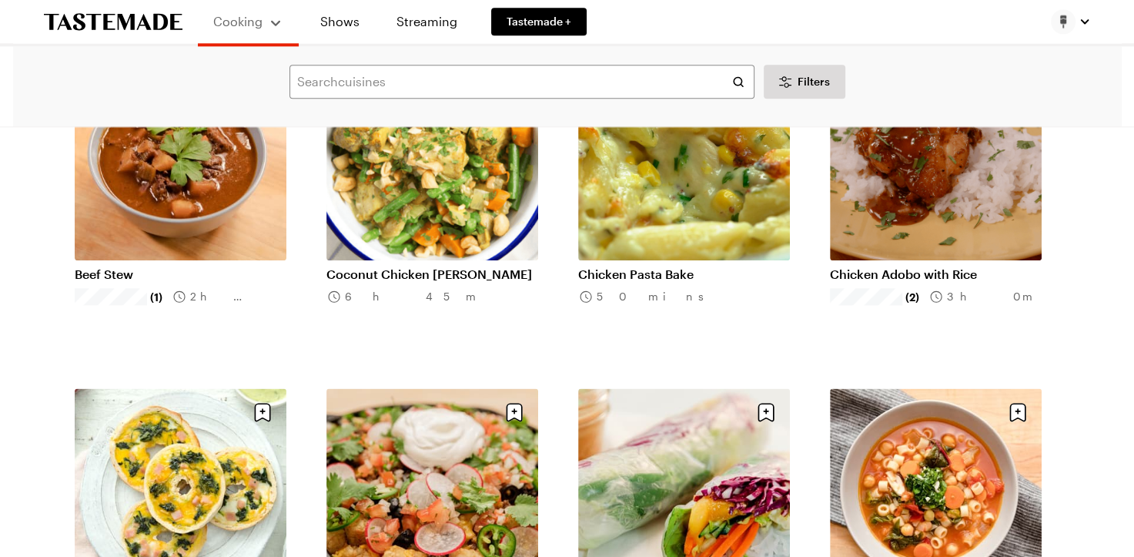
scroll to position [13607, 0]
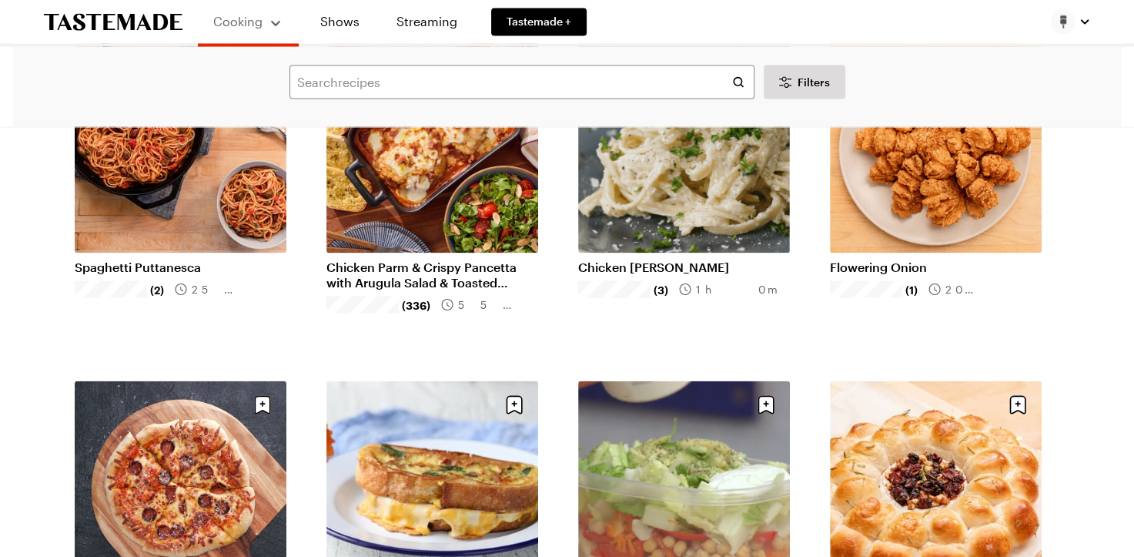
scroll to position [14634, 0]
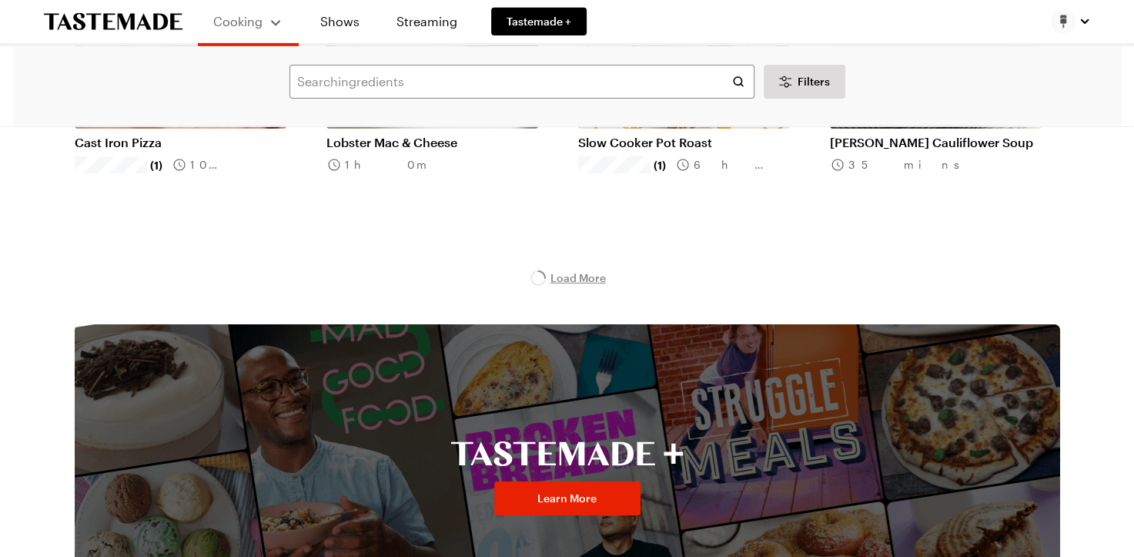
scroll to position [16430, 0]
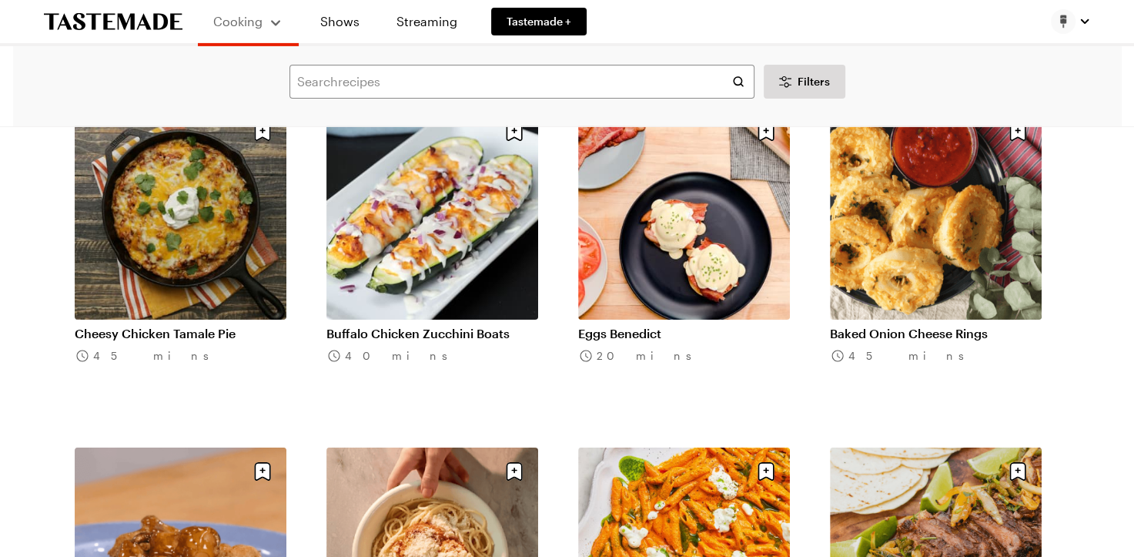
click at [672, 20] on div "Cooking Shows Streaming Tastemade +" at bounding box center [567, 21] width 1109 height 43
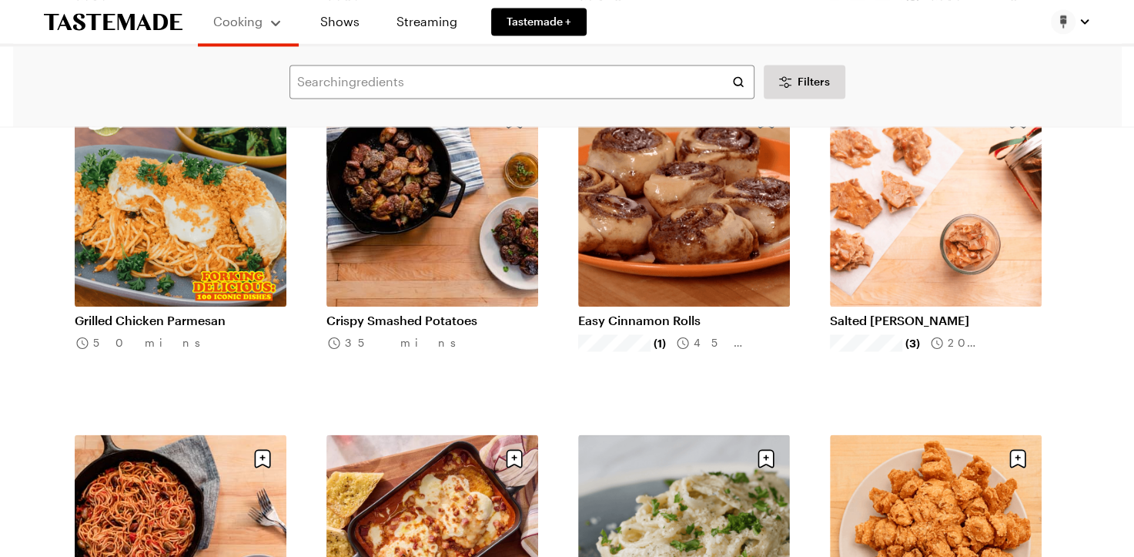
scroll to position [0, 0]
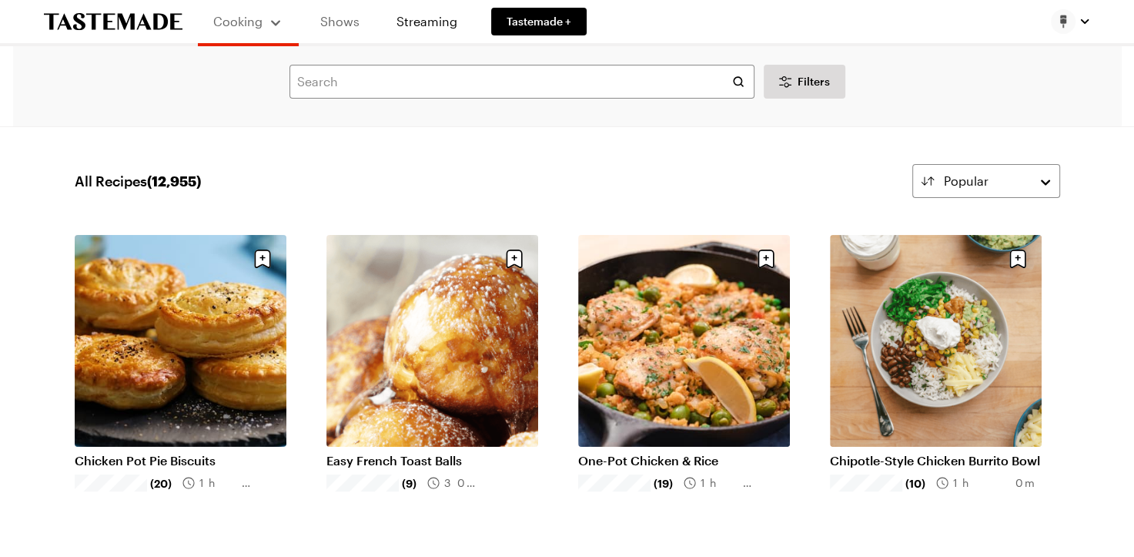
click at [344, 23] on link "Shows" at bounding box center [340, 21] width 70 height 43
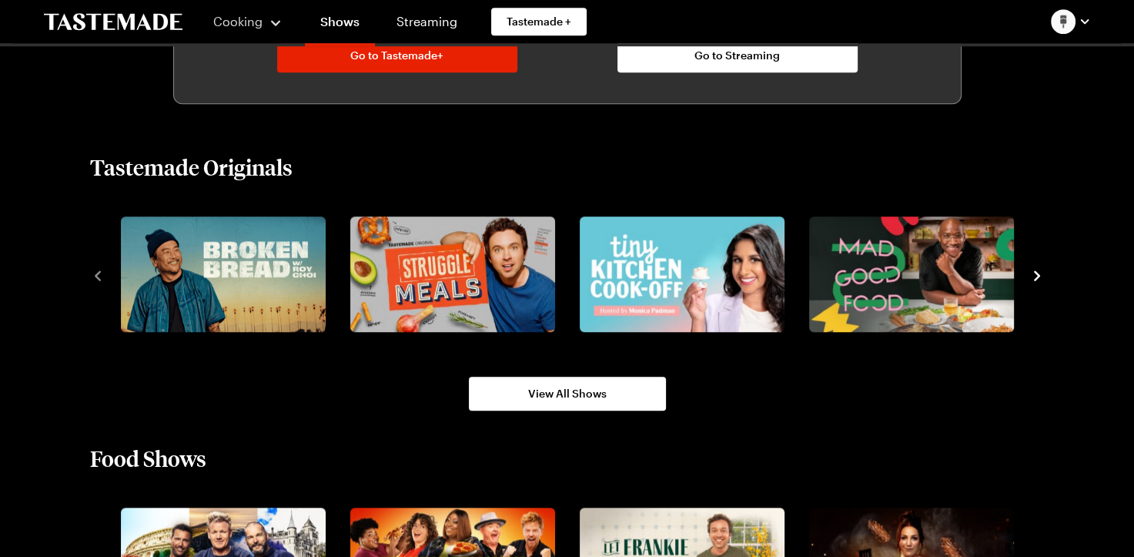
scroll to position [1283, 0]
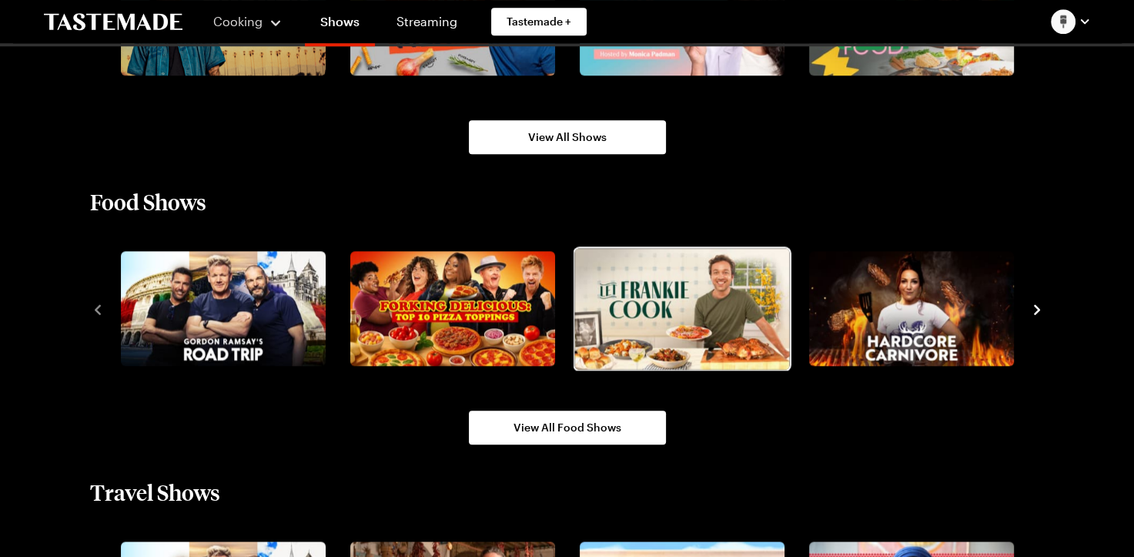
click at [647, 307] on img "3 / 10" at bounding box center [682, 308] width 215 height 121
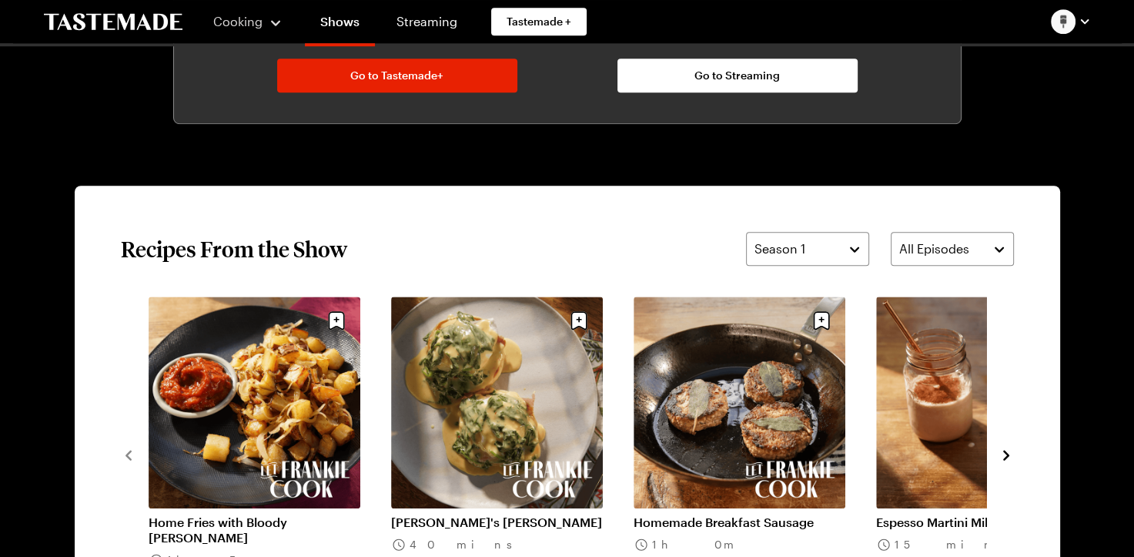
scroll to position [1284, 0]
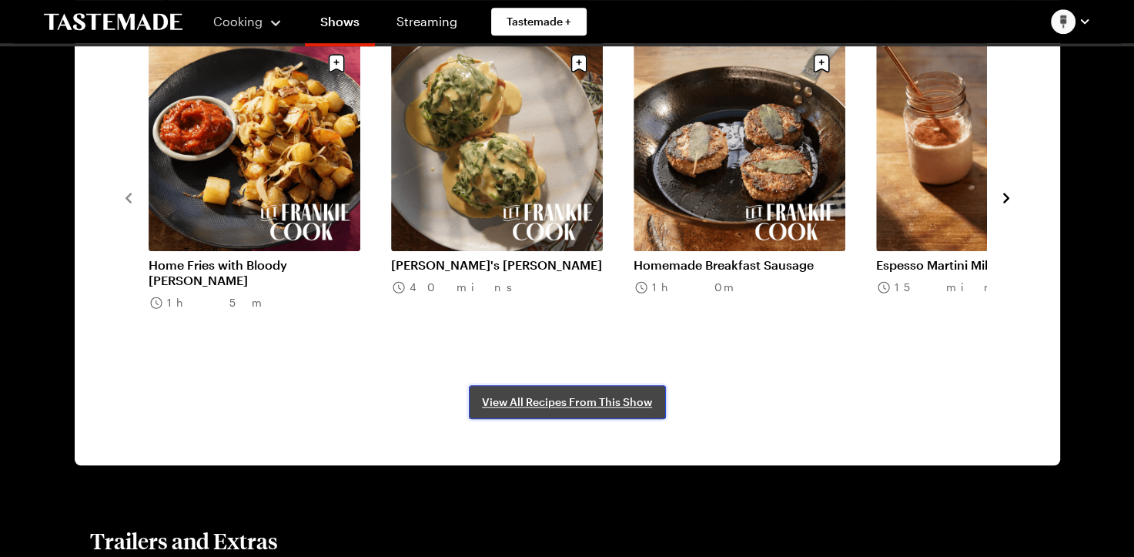
click at [611, 406] on span "View All Recipes From This Show" at bounding box center [567, 401] width 170 height 15
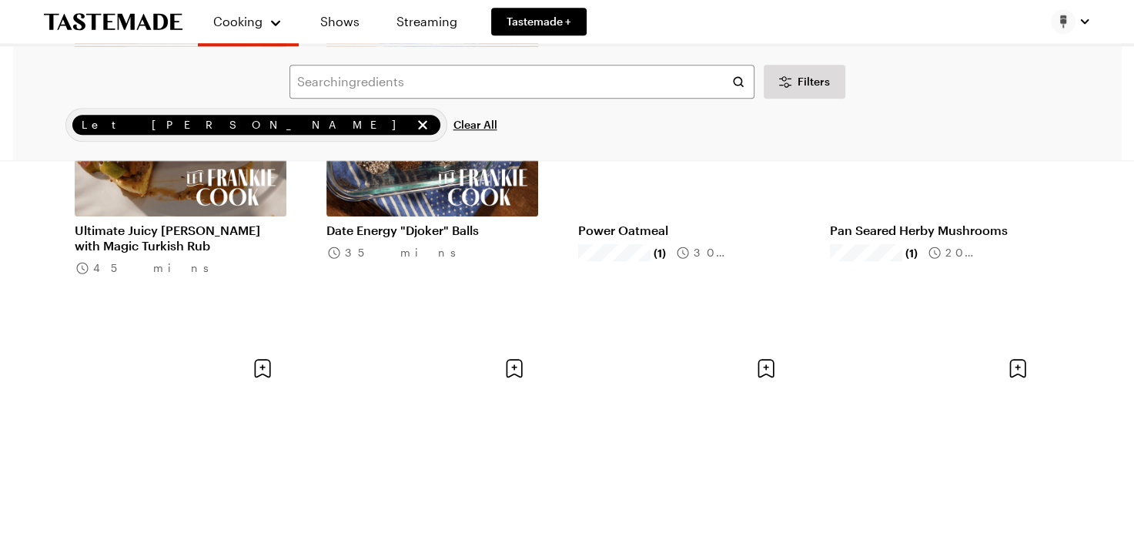
scroll to position [1540, 0]
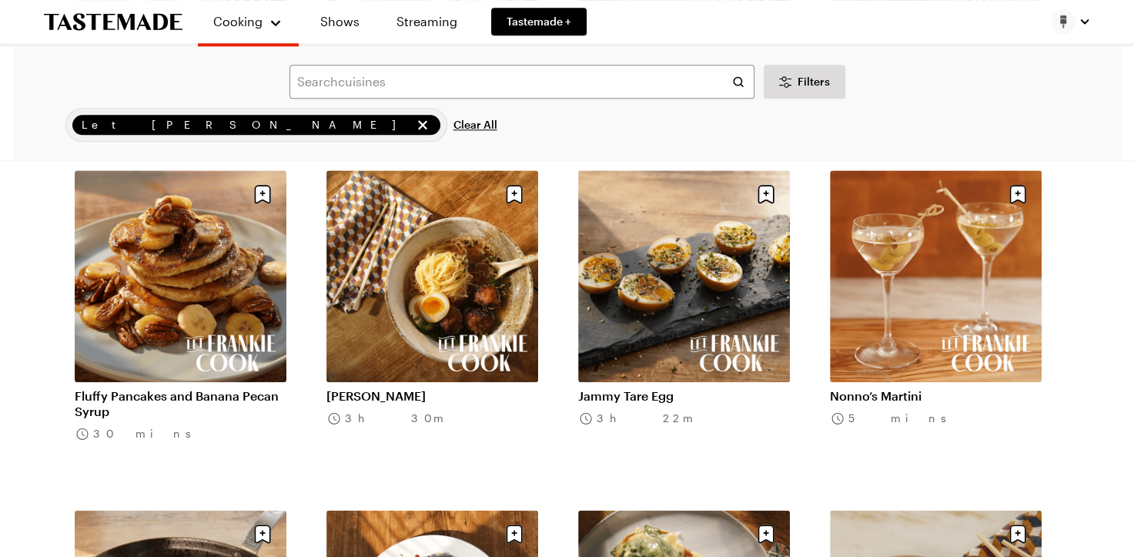
scroll to position [1540, 0]
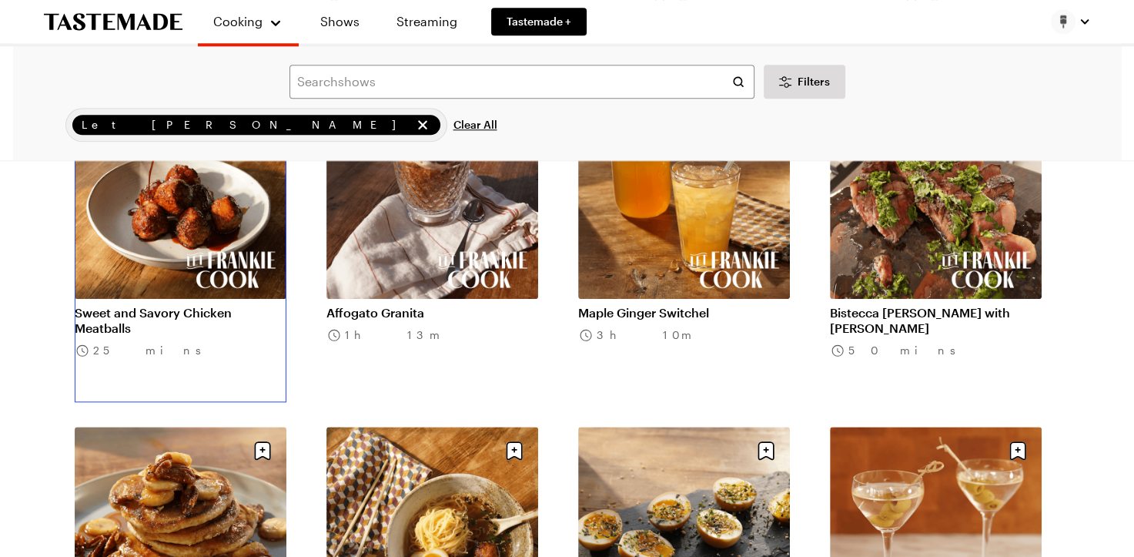
click at [228, 305] on link "Sweet and Savory Chicken Meatballs" at bounding box center [181, 320] width 212 height 31
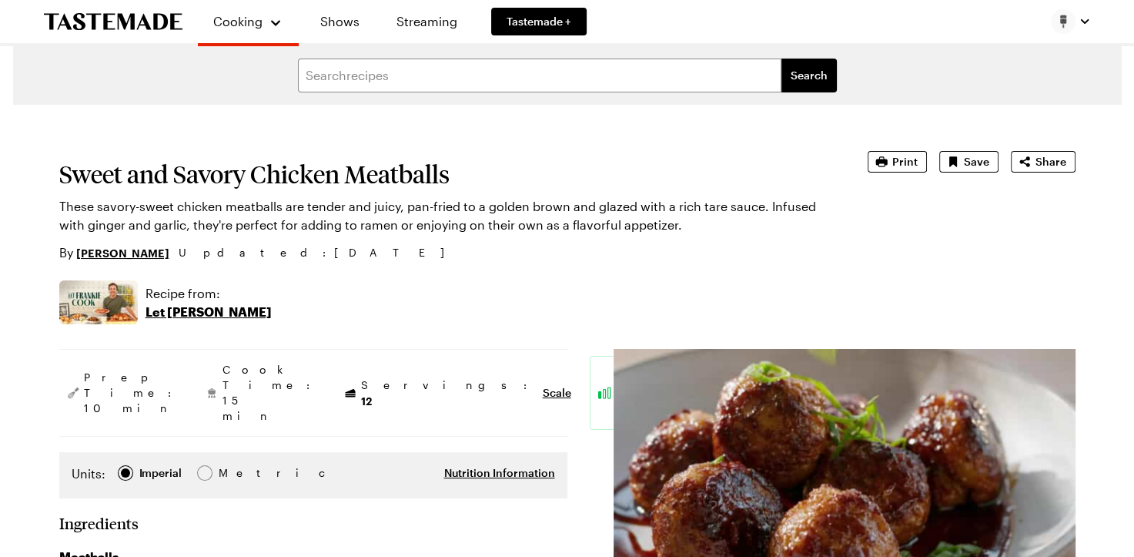
type textarea "x"
